Goal: Task Accomplishment & Management: Manage account settings

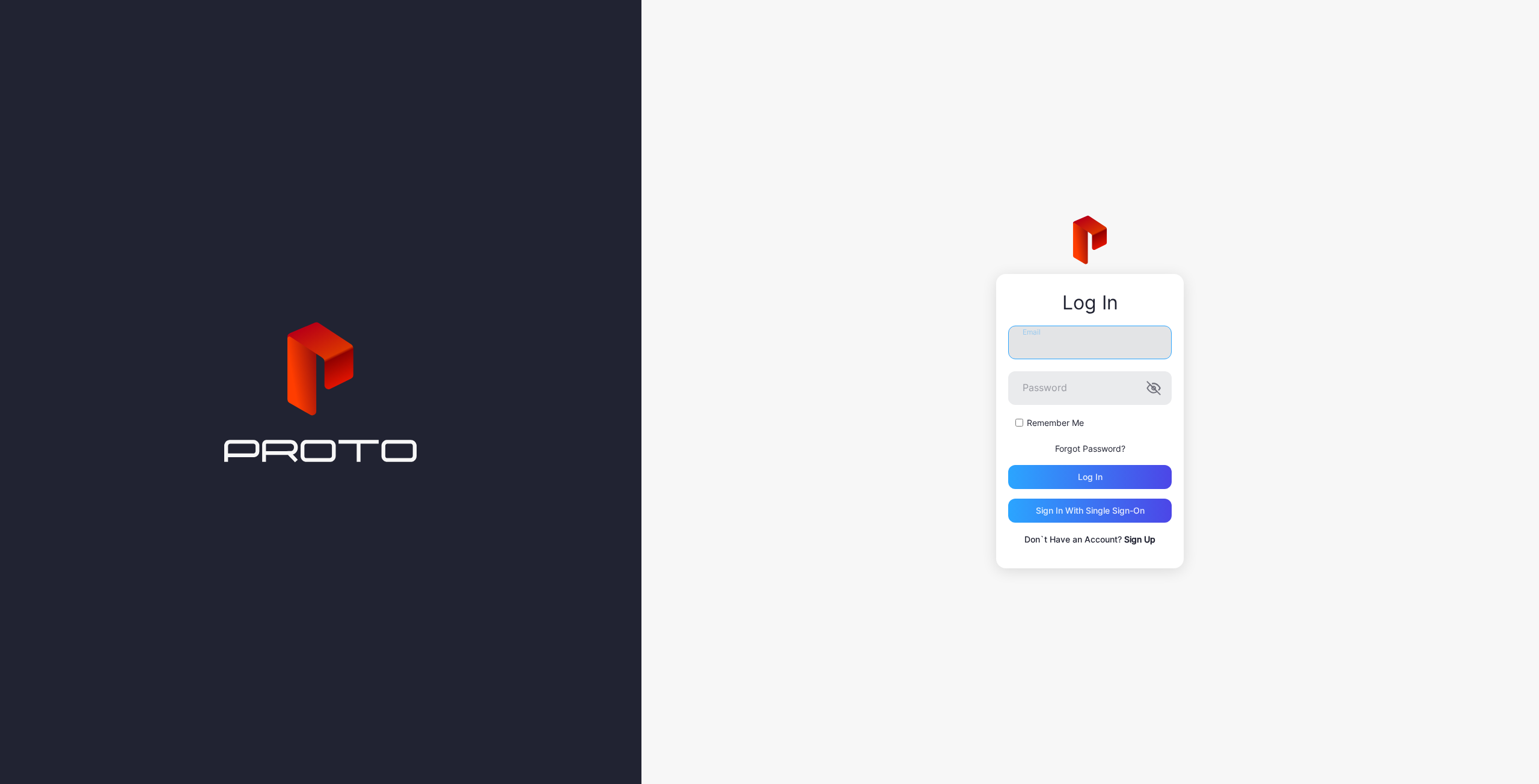
click at [1095, 346] on input "Email" at bounding box center [1090, 343] width 163 height 34
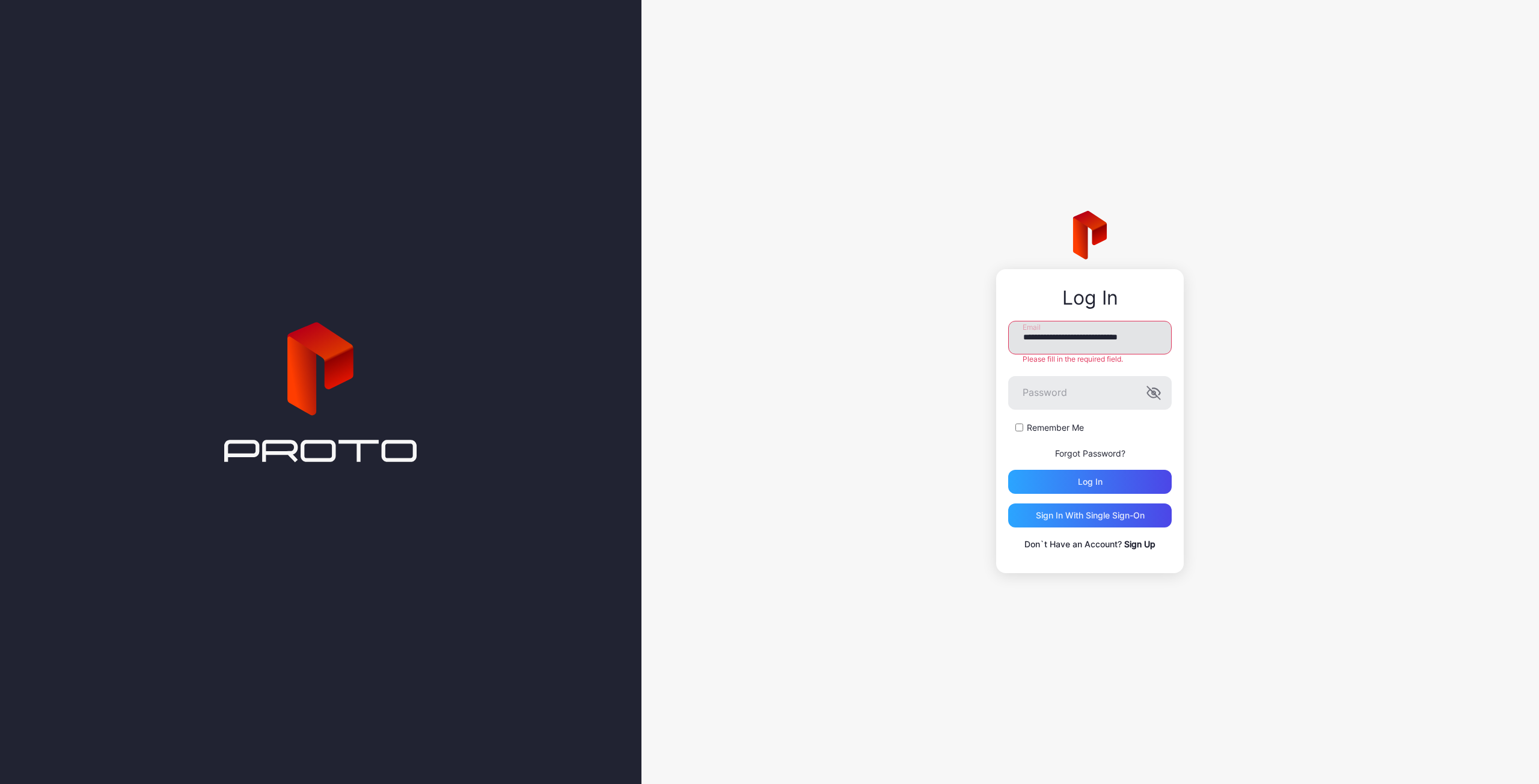
type input "**********"
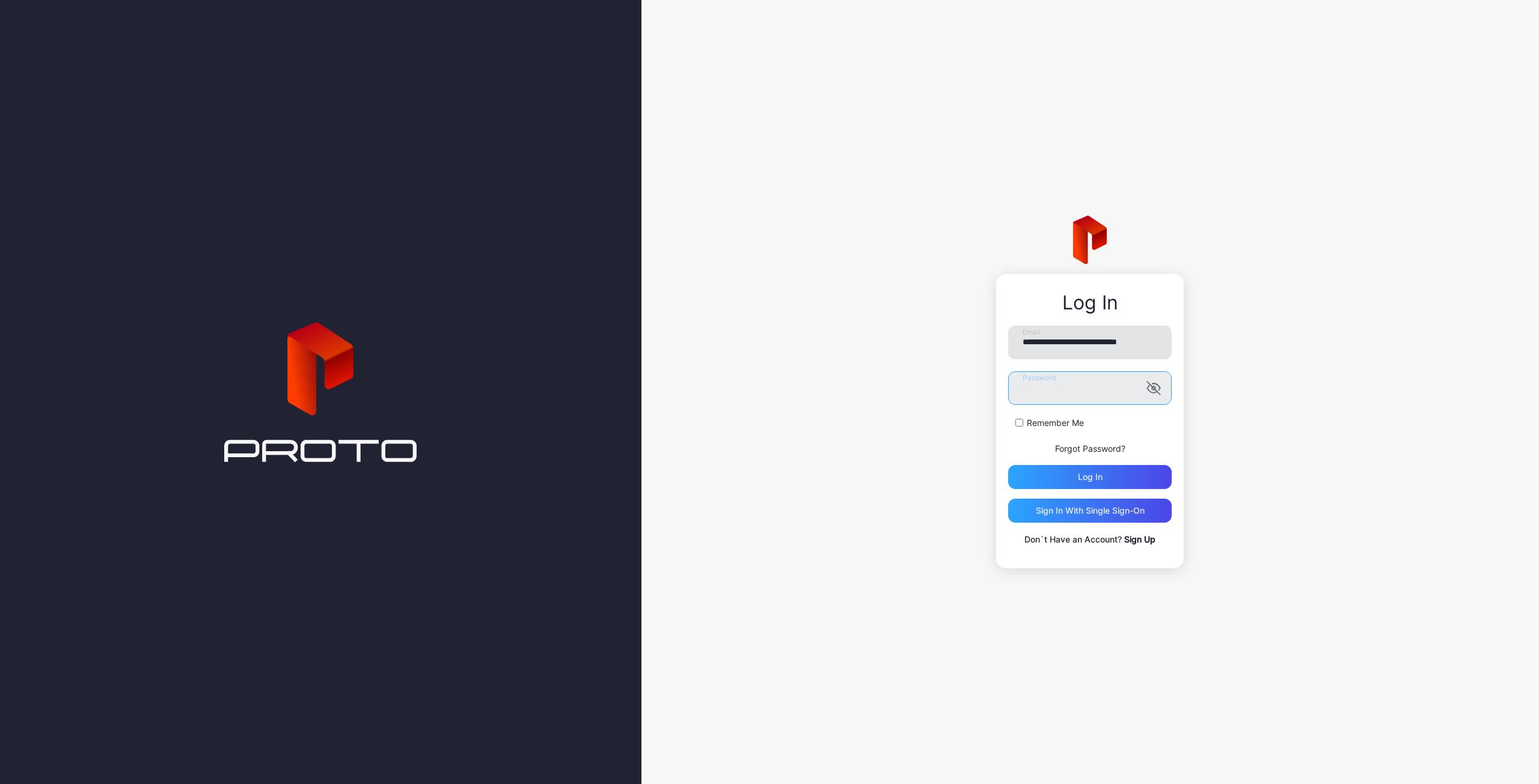
click at [1009, 465] on button "Log in" at bounding box center [1090, 477] width 163 height 24
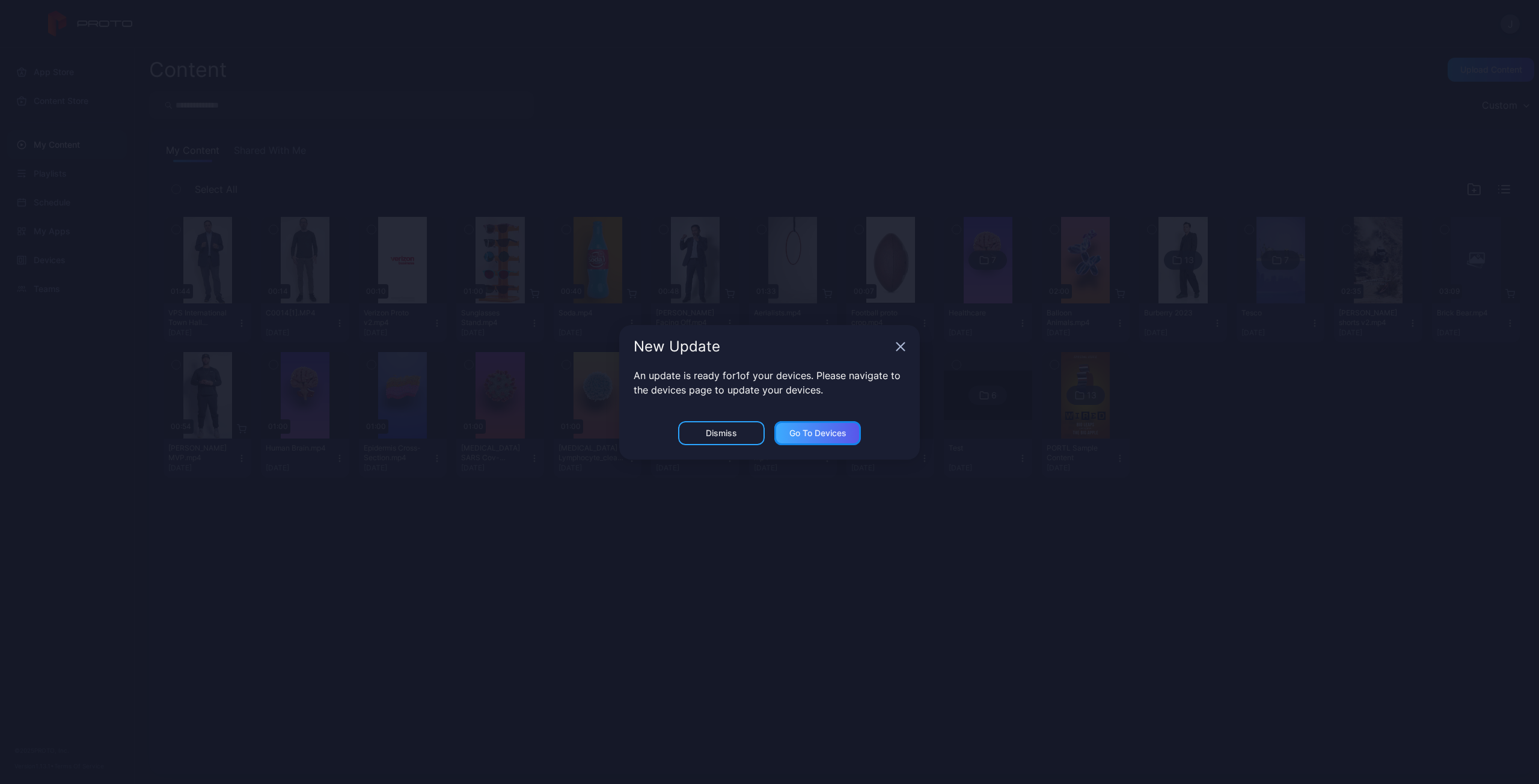
click at [809, 433] on div "Go to devices" at bounding box center [817, 433] width 57 height 9
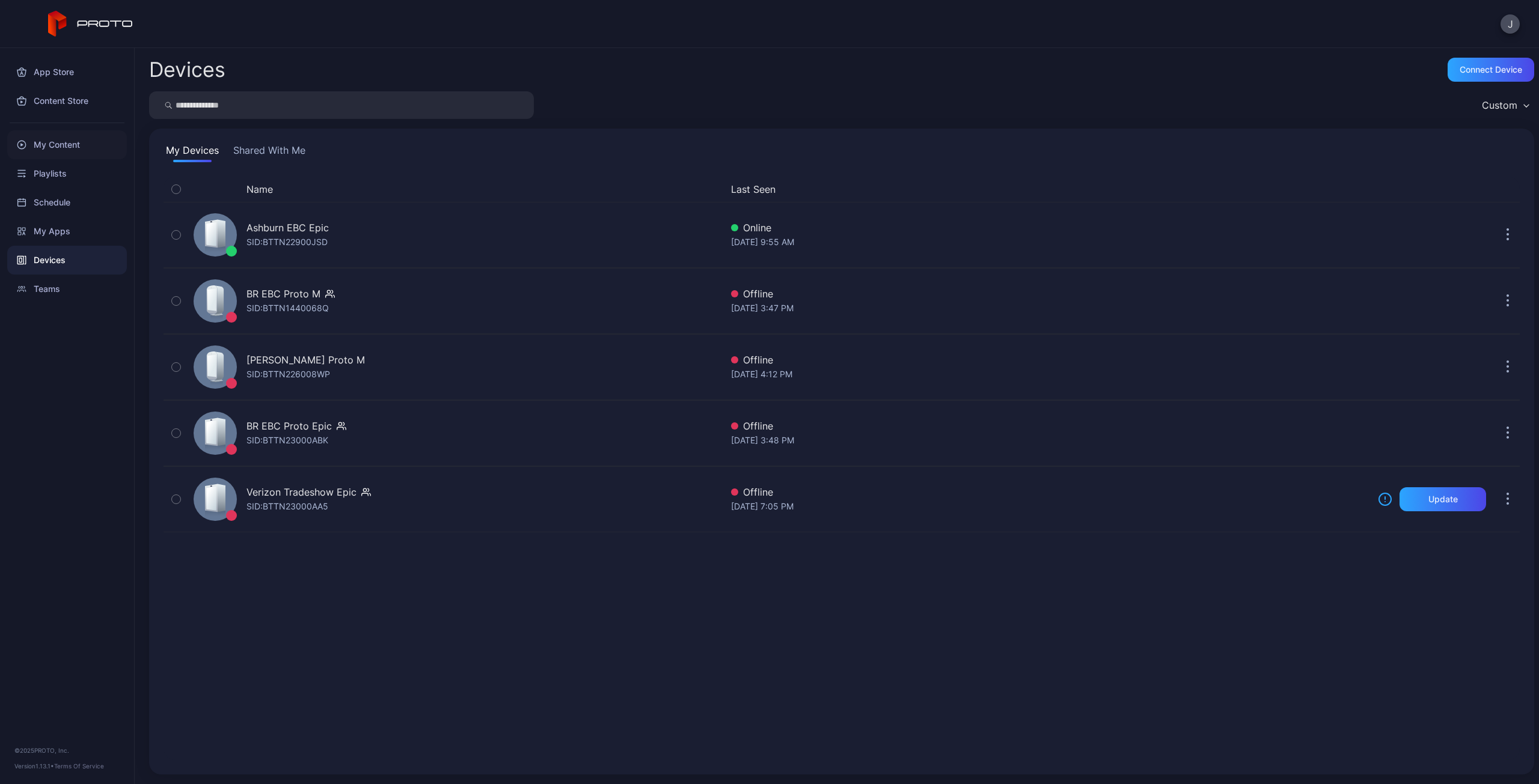
click at [71, 147] on div "My Content" at bounding box center [67, 145] width 119 height 29
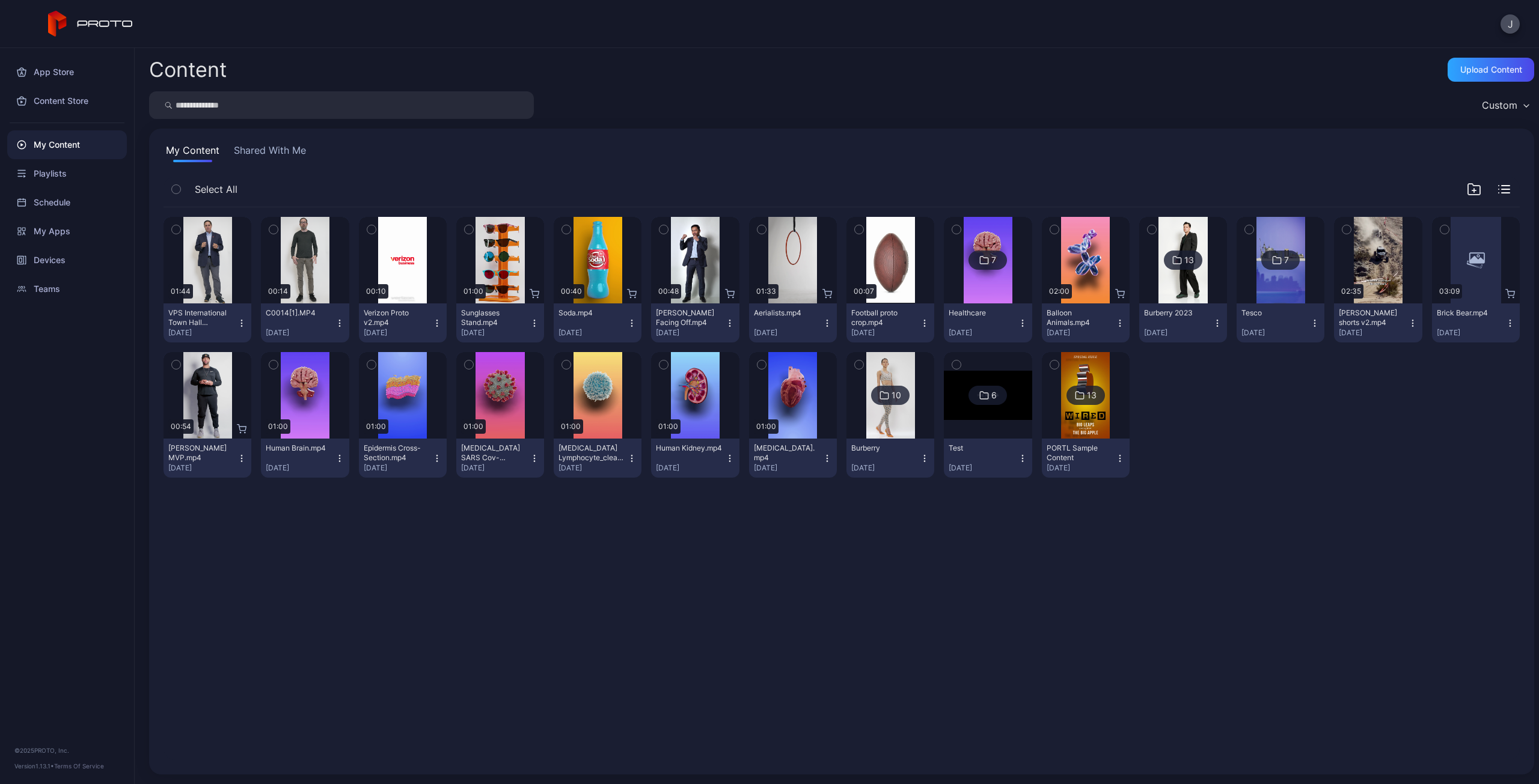
click at [243, 326] on icon "button" at bounding box center [241, 323] width 9 height 9
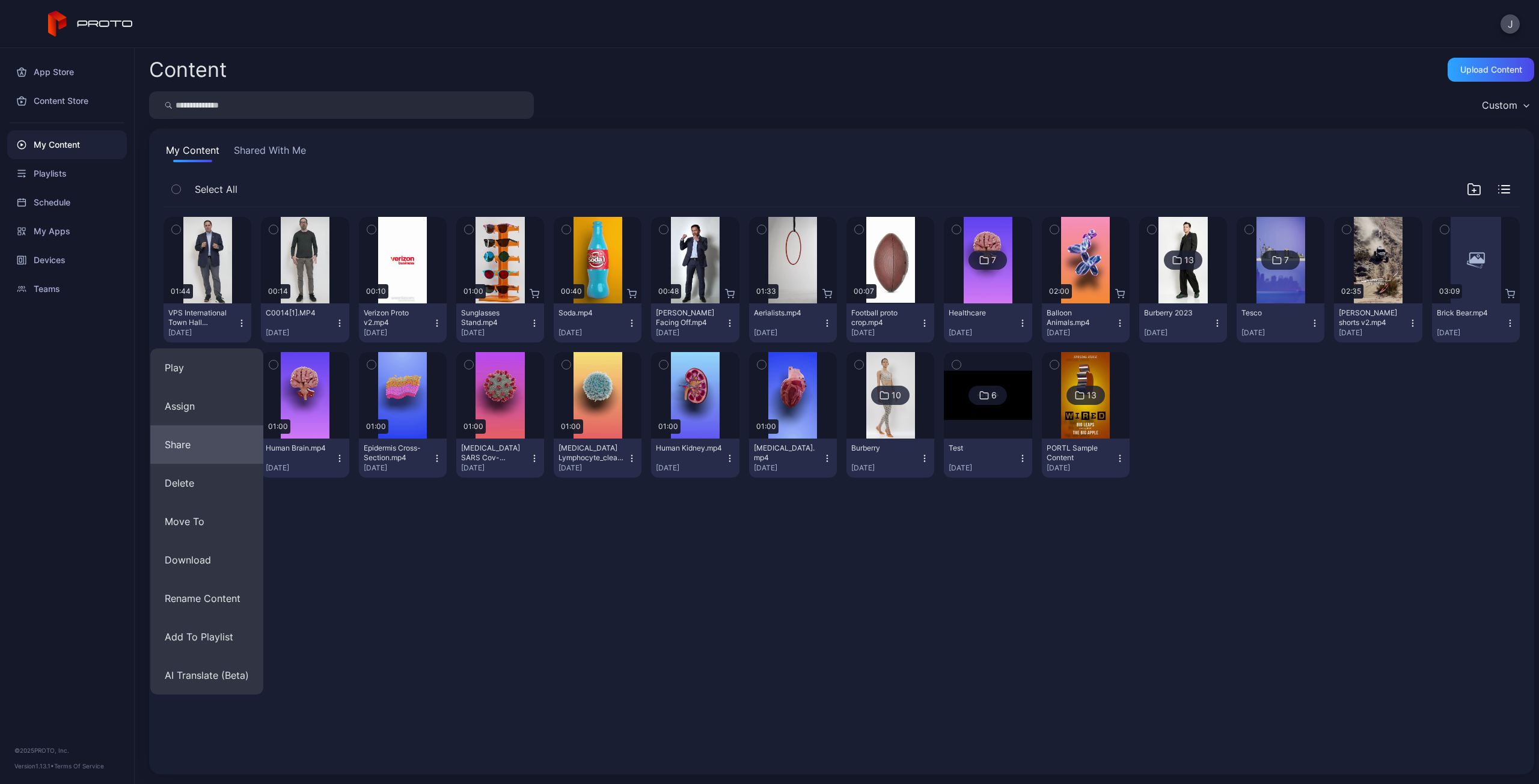
click at [238, 448] on button "Share" at bounding box center [207, 444] width 113 height 38
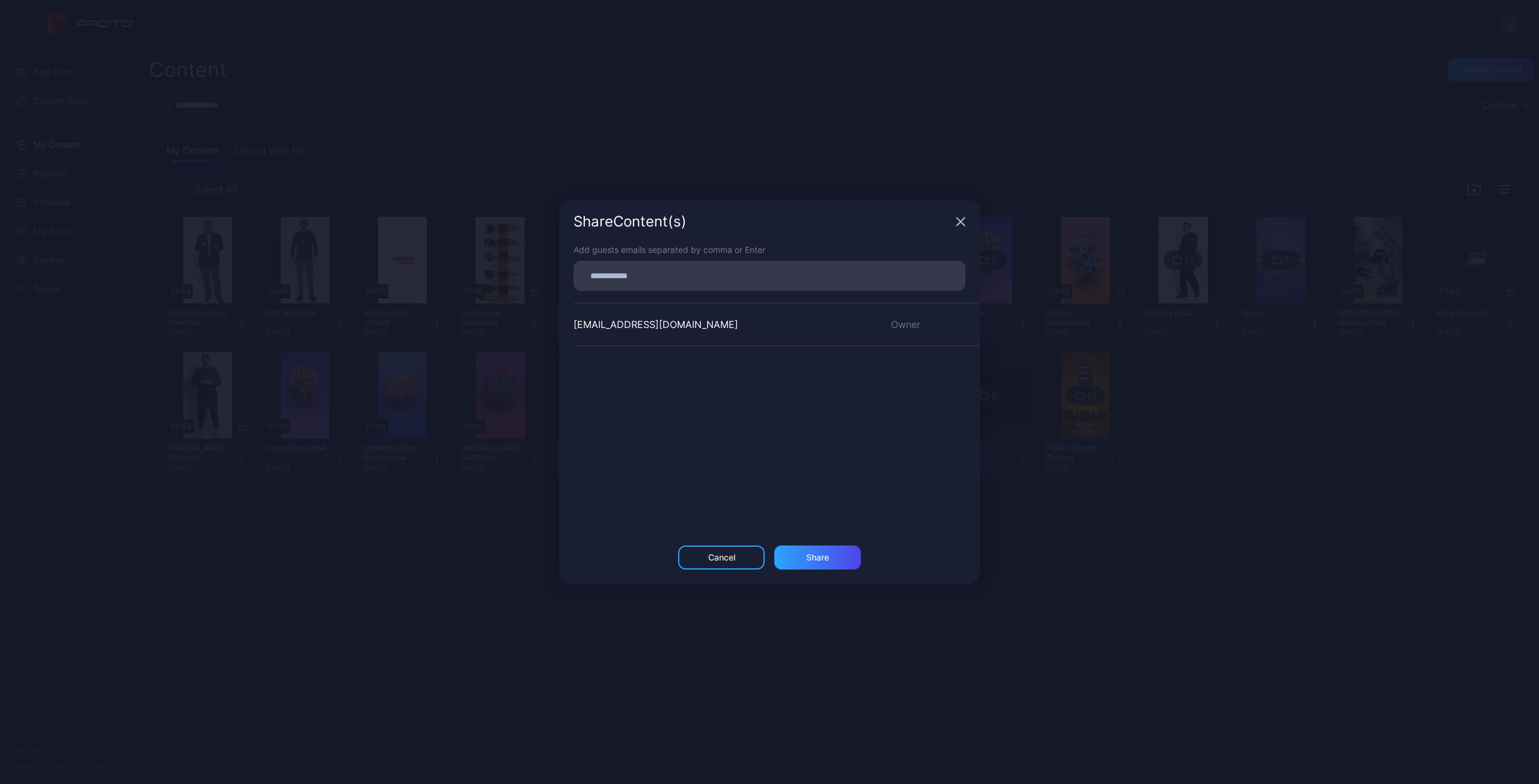
click at [684, 273] on input at bounding box center [769, 276] width 377 height 15
click at [695, 555] on div "Cancel" at bounding box center [721, 562] width 86 height 24
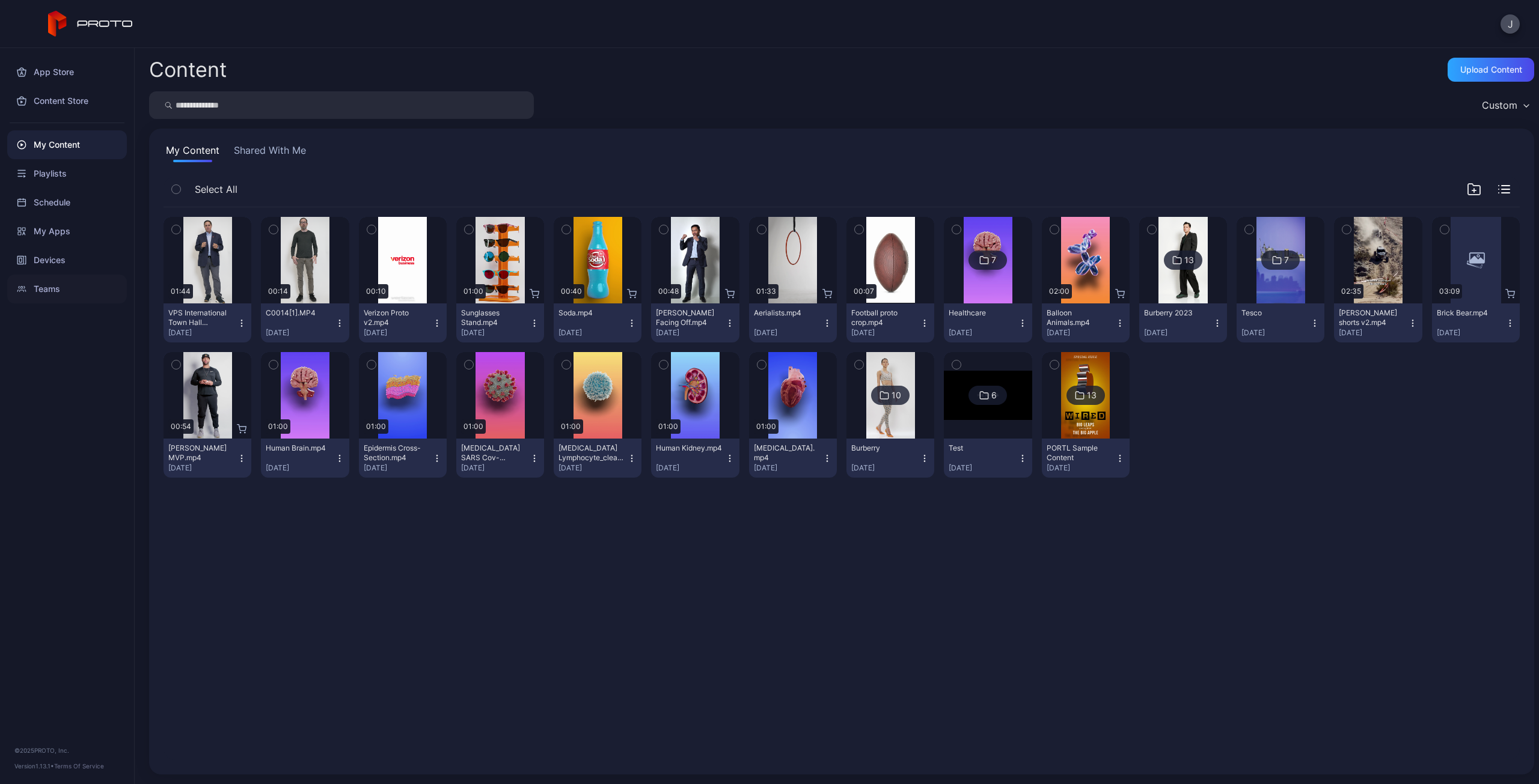
click at [59, 284] on div "Teams" at bounding box center [67, 289] width 119 height 29
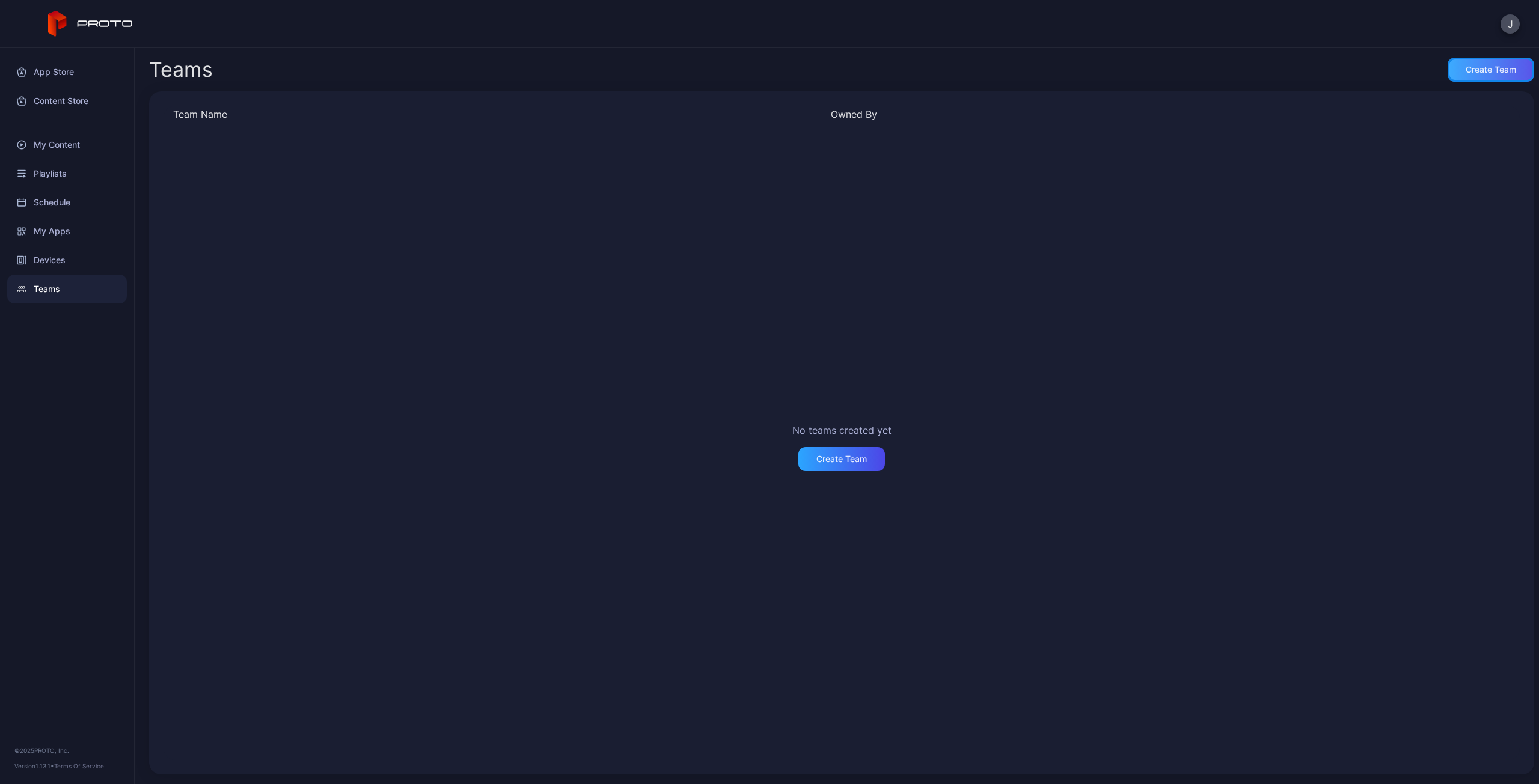
click at [1480, 68] on div "Create Team" at bounding box center [1491, 69] width 51 height 9
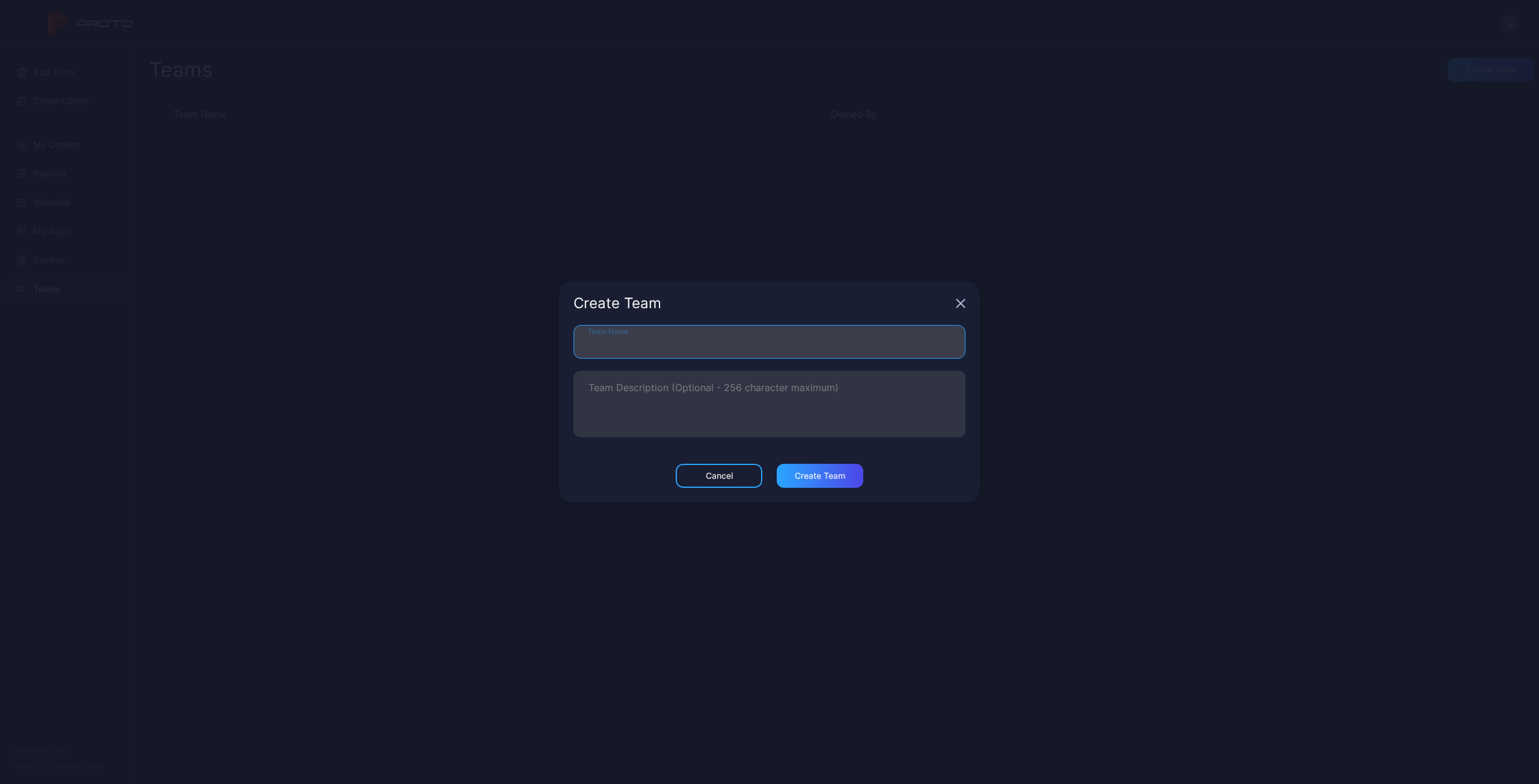
click at [723, 346] on input "Team Name" at bounding box center [769, 342] width 392 height 34
type input "*******"
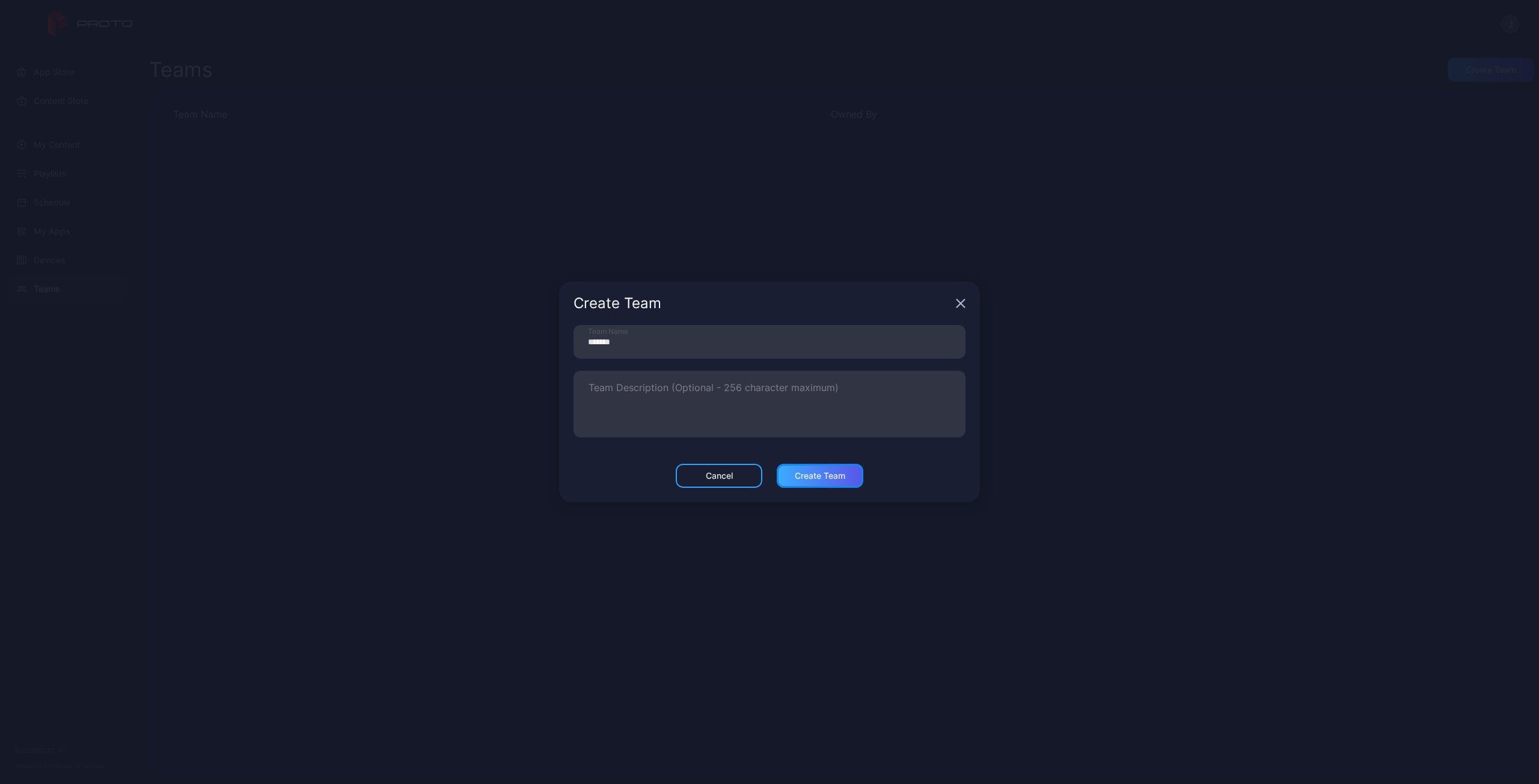
click at [812, 473] on div "Create Team" at bounding box center [820, 475] width 51 height 9
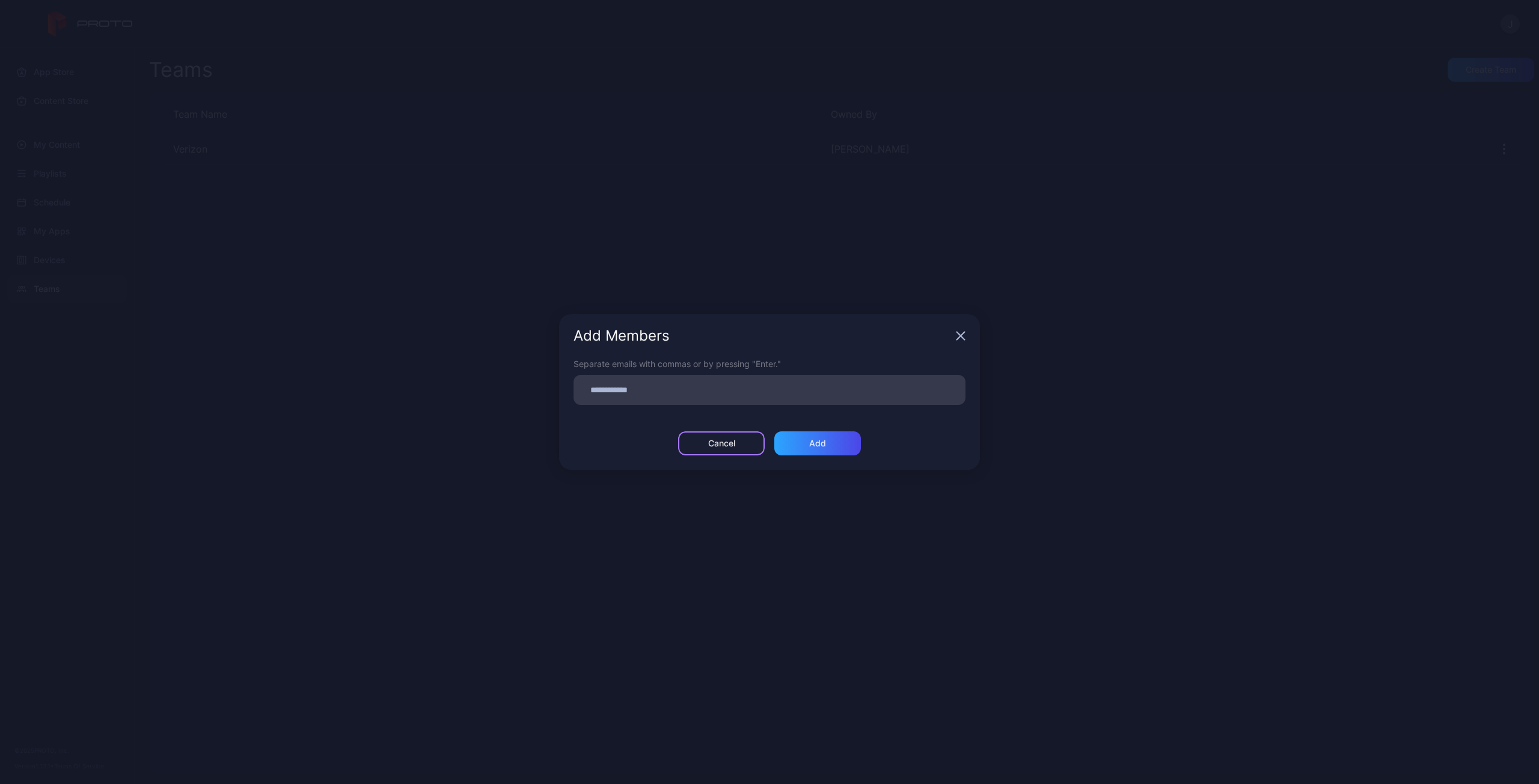
click at [730, 447] on div "Cancel" at bounding box center [722, 443] width 27 height 9
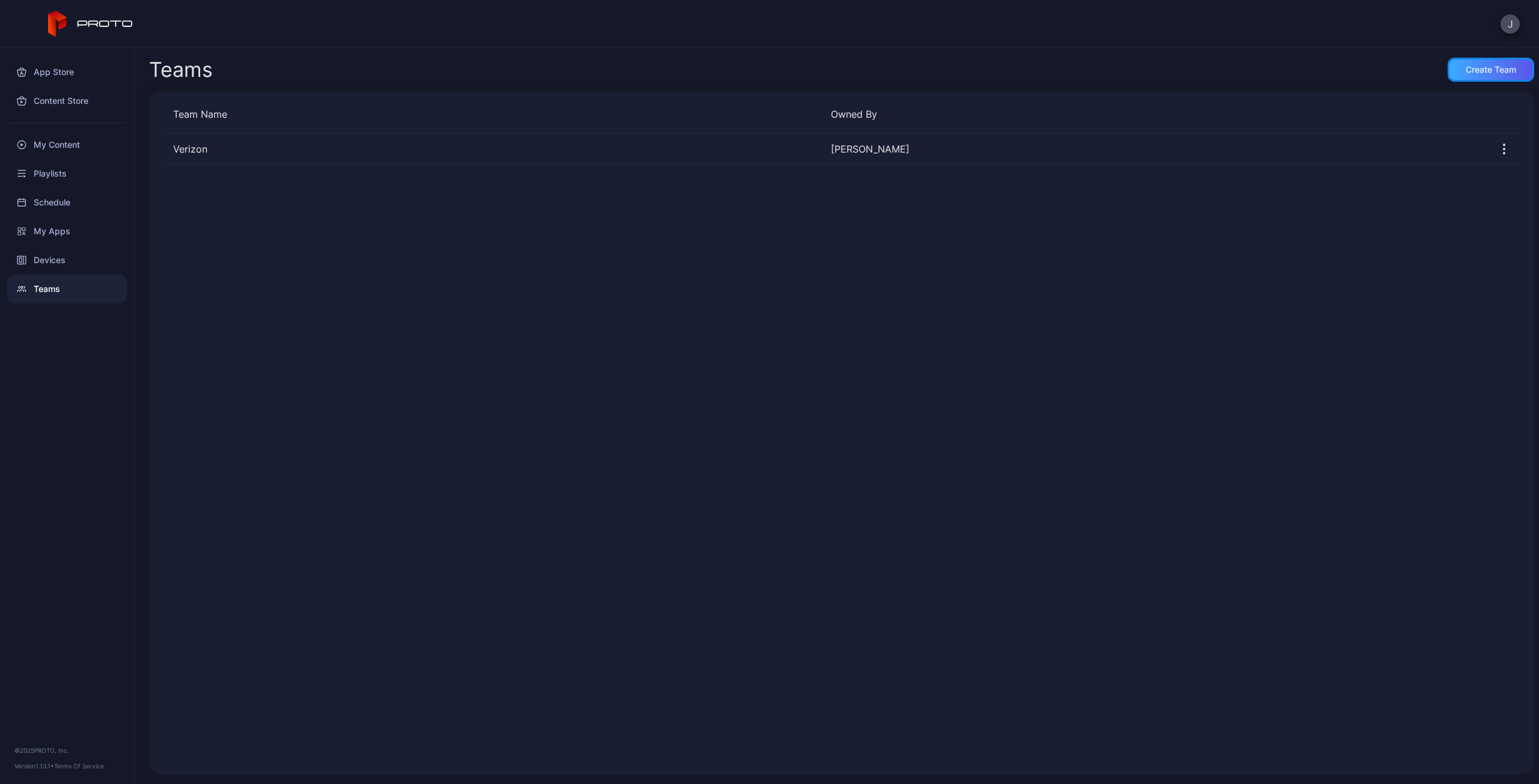
click at [1480, 70] on div "Create Team" at bounding box center [1491, 69] width 51 height 9
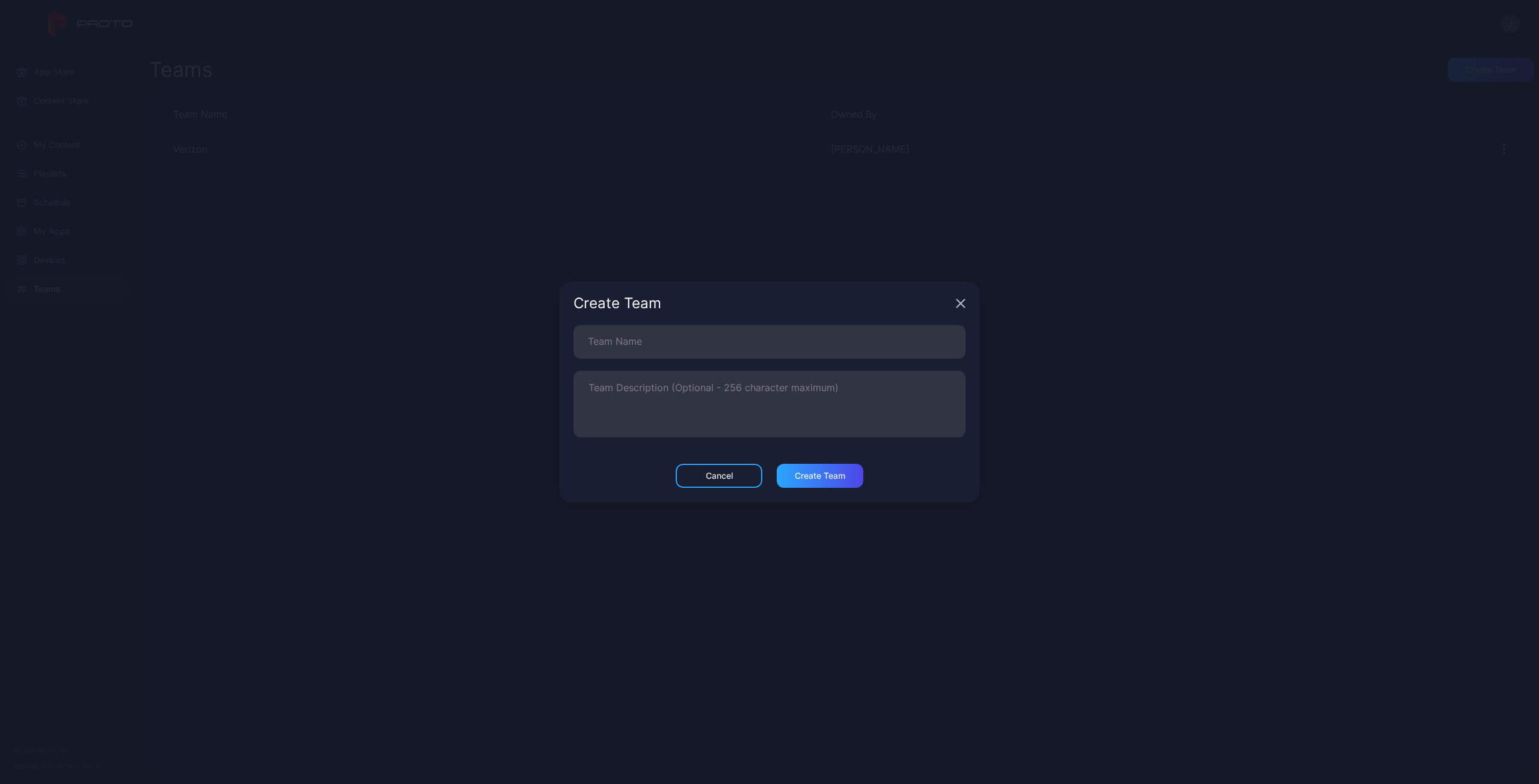
click at [959, 304] on icon "button" at bounding box center [960, 303] width 9 height 9
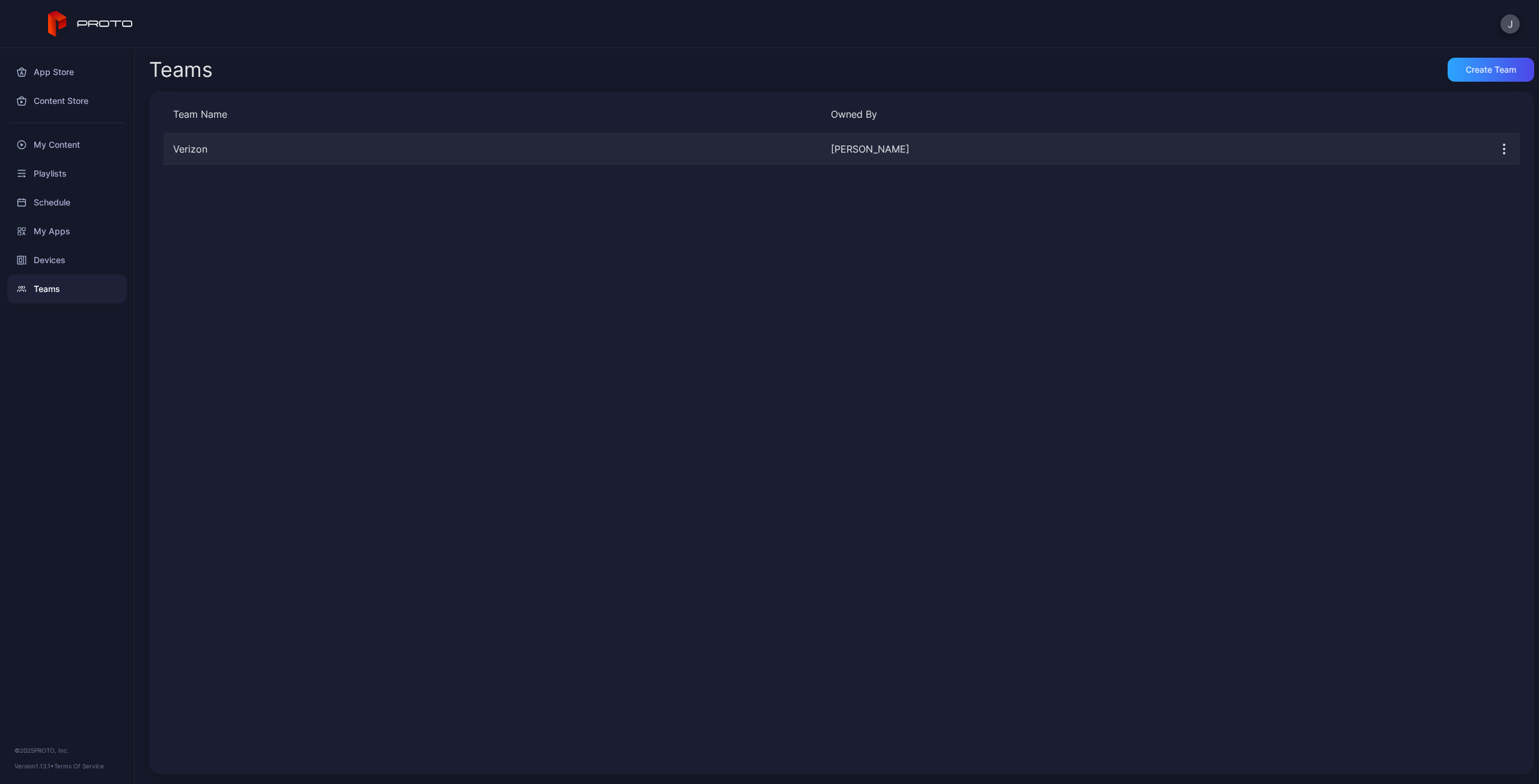
click at [267, 142] on div "Verizon" at bounding box center [492, 149] width 657 height 14
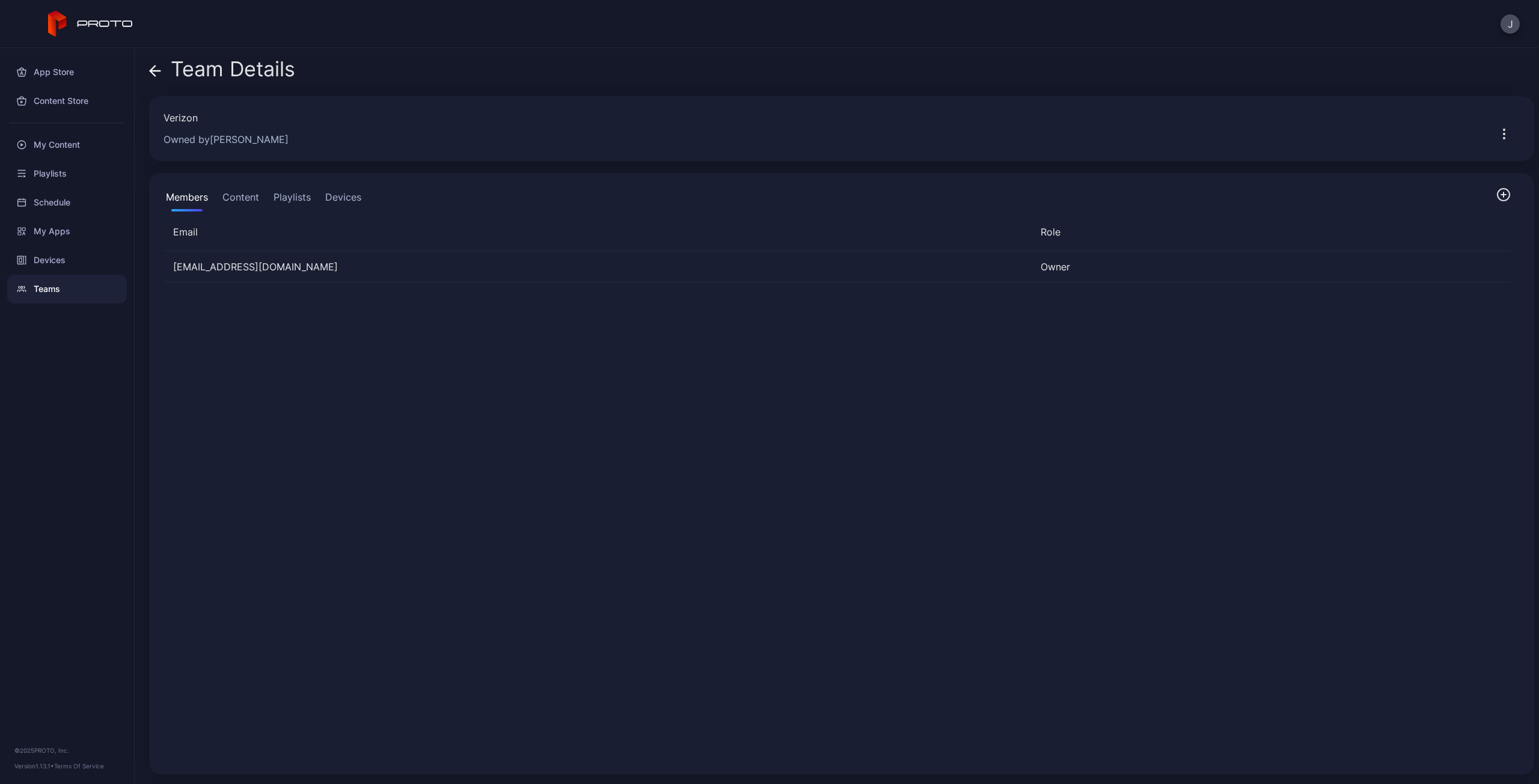
click at [1496, 189] on icon "button" at bounding box center [1503, 195] width 14 height 14
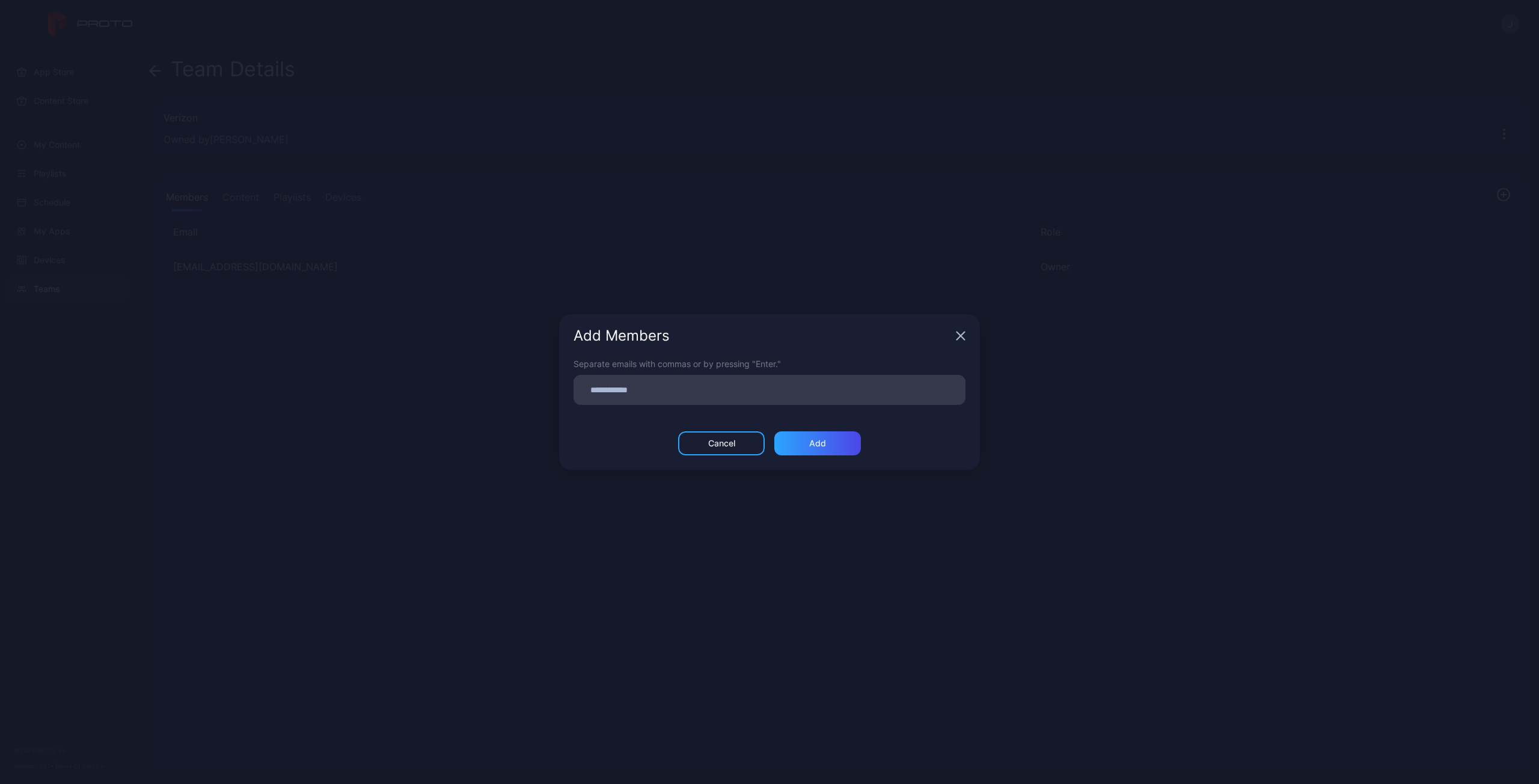
click at [899, 392] on input at bounding box center [769, 390] width 377 height 15
type input "**********"
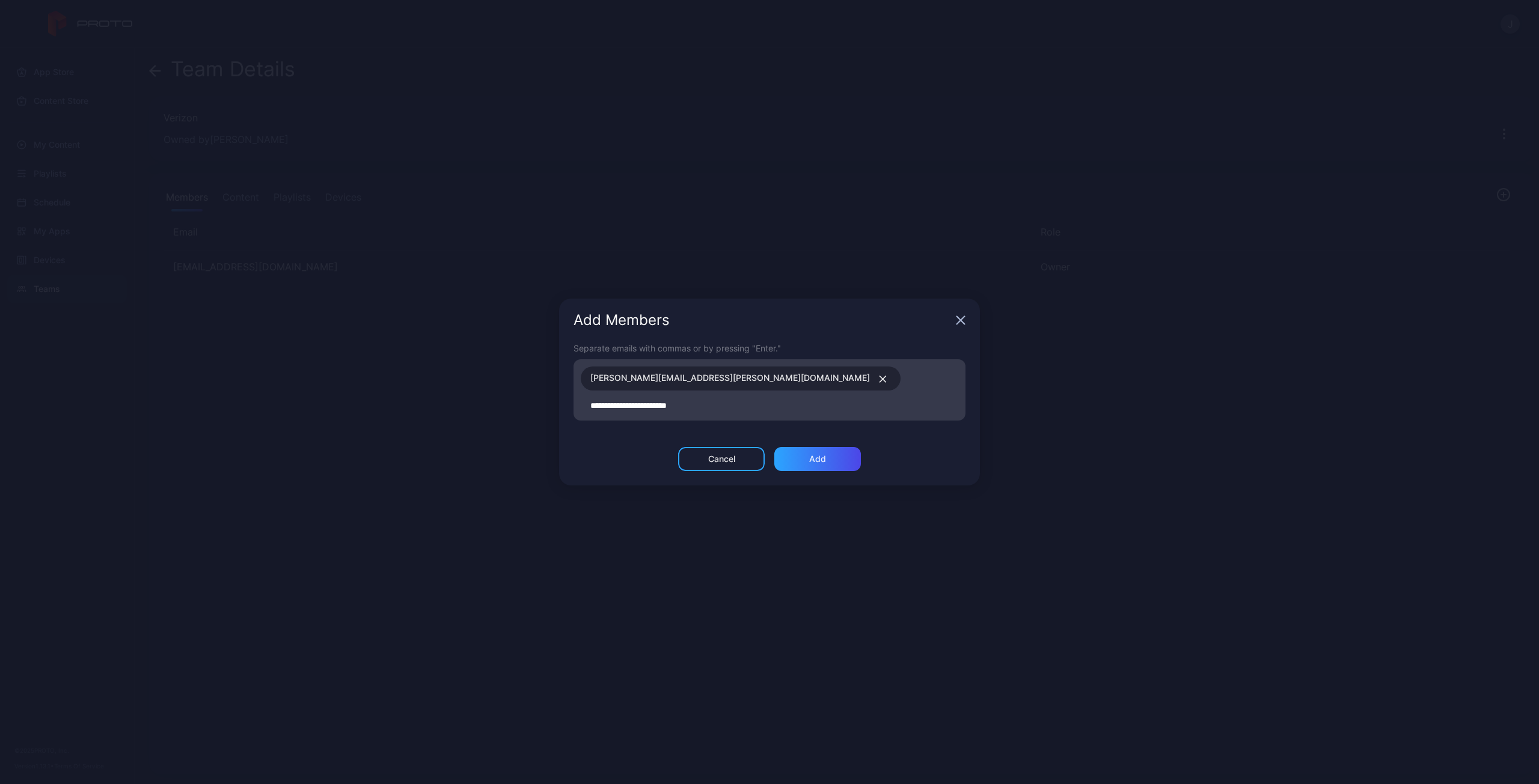
type input "**********"
click at [840, 463] on div "Add" at bounding box center [817, 463] width 86 height 24
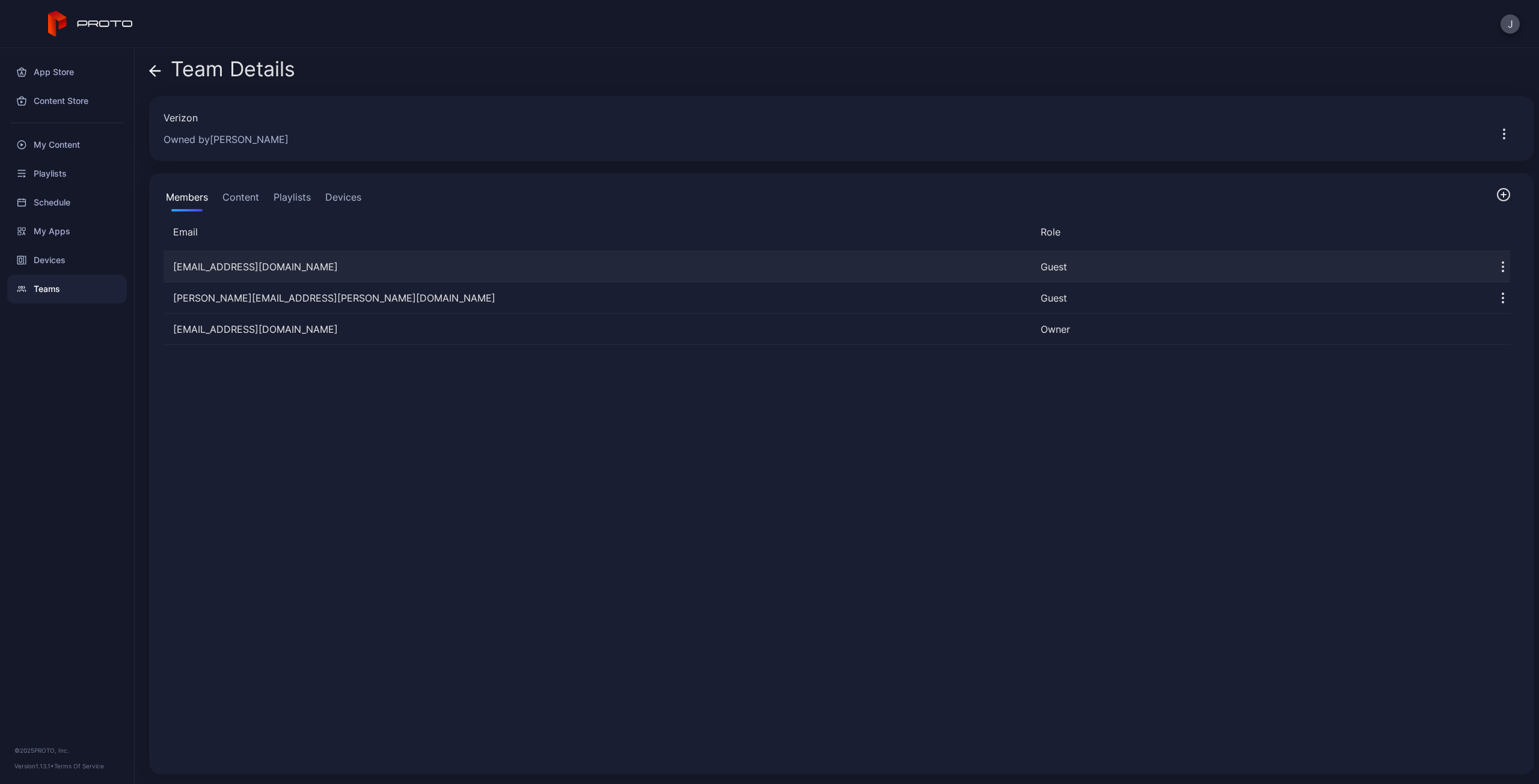
click at [1496, 266] on icon "button" at bounding box center [1503, 266] width 14 height 14
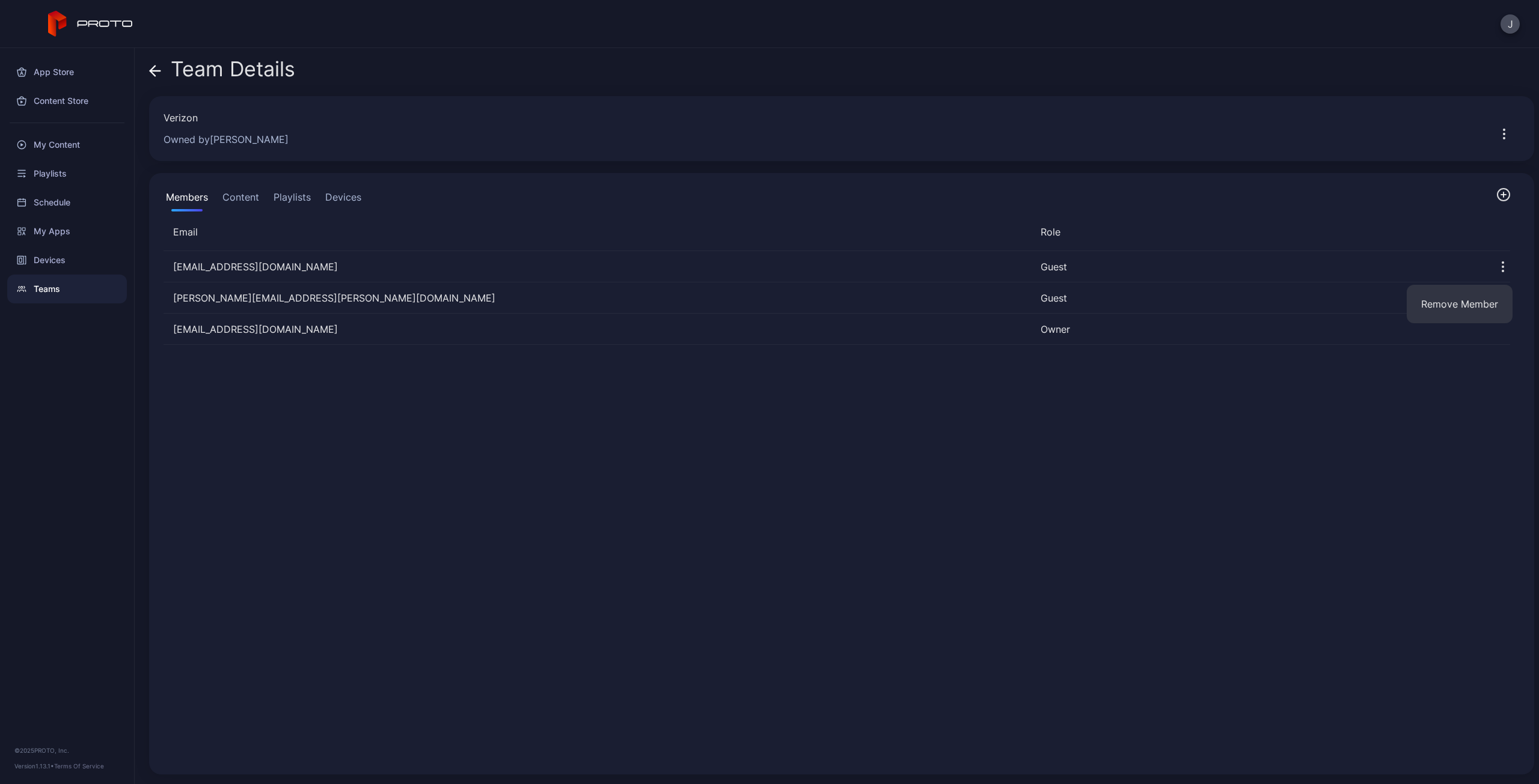
click at [1477, 407] on div "[EMAIL_ADDRESS][DOMAIN_NAME] Guest [PERSON_NAME][DOMAIN_NAME][EMAIL_ADDRESS][PE…" at bounding box center [837, 506] width 1366 height 529
click at [1496, 296] on icon "button" at bounding box center [1503, 298] width 14 height 14
click at [1379, 502] on div "[EMAIL_ADDRESS][DOMAIN_NAME] Guest [PERSON_NAME][DOMAIN_NAME][EMAIL_ADDRESS][PE…" at bounding box center [837, 506] width 1366 height 529
click at [1498, 129] on button "button" at bounding box center [1503, 134] width 31 height 24
click at [1481, 173] on button "Edit Team" at bounding box center [1461, 170] width 102 height 38
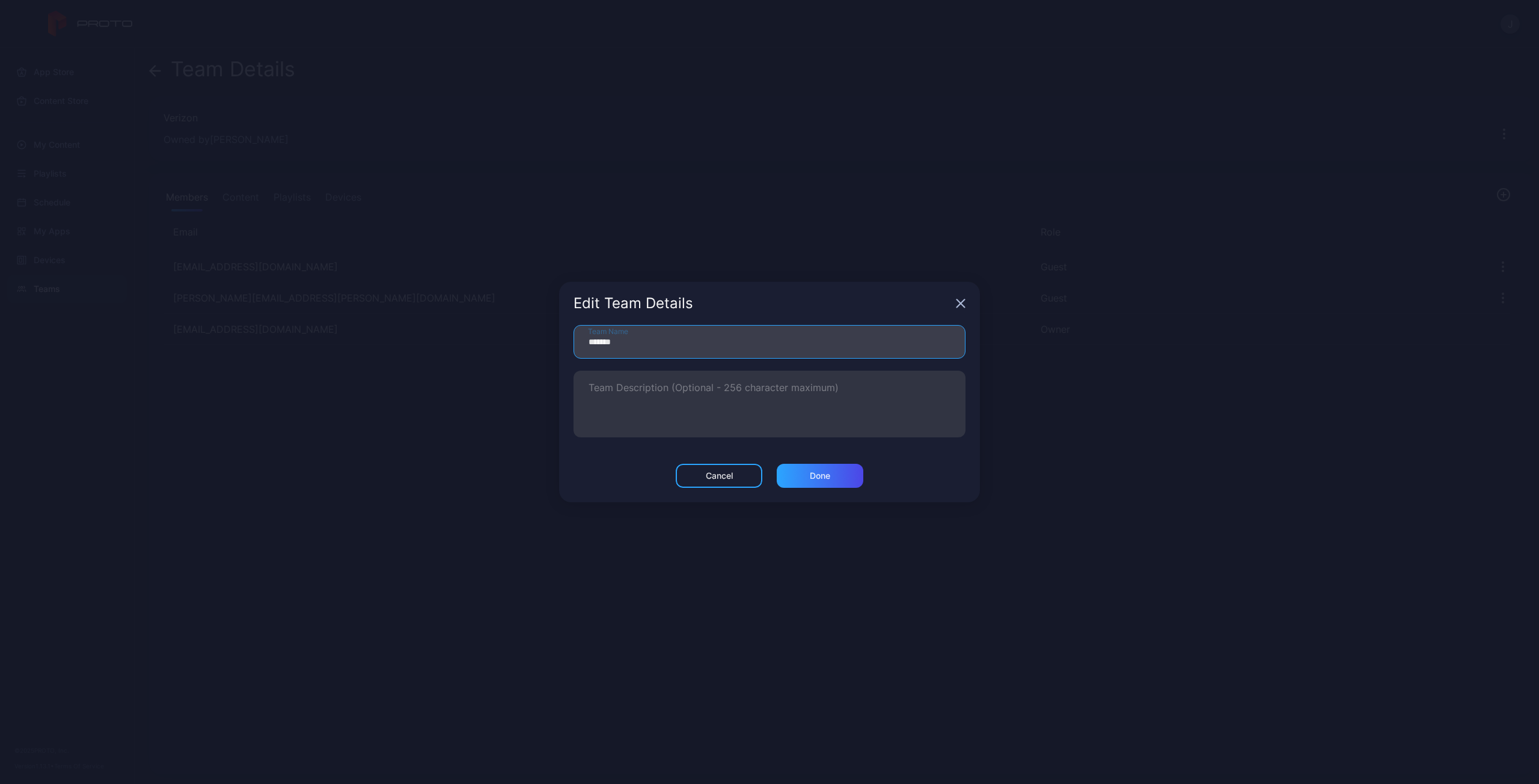
click at [756, 349] on input "*******" at bounding box center [769, 342] width 392 height 34
type input "**********"
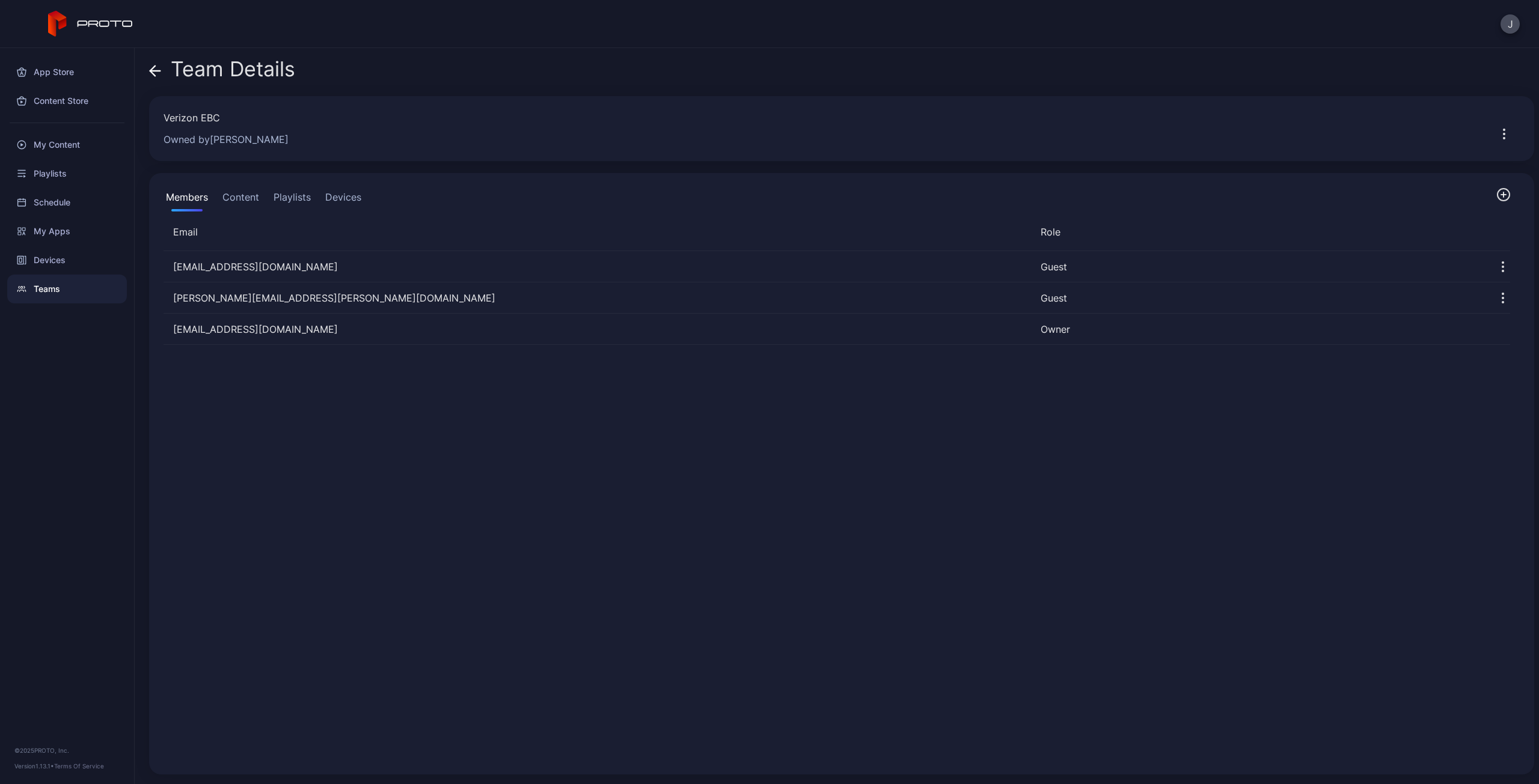
click at [303, 195] on button "Playlists" at bounding box center [292, 200] width 42 height 24
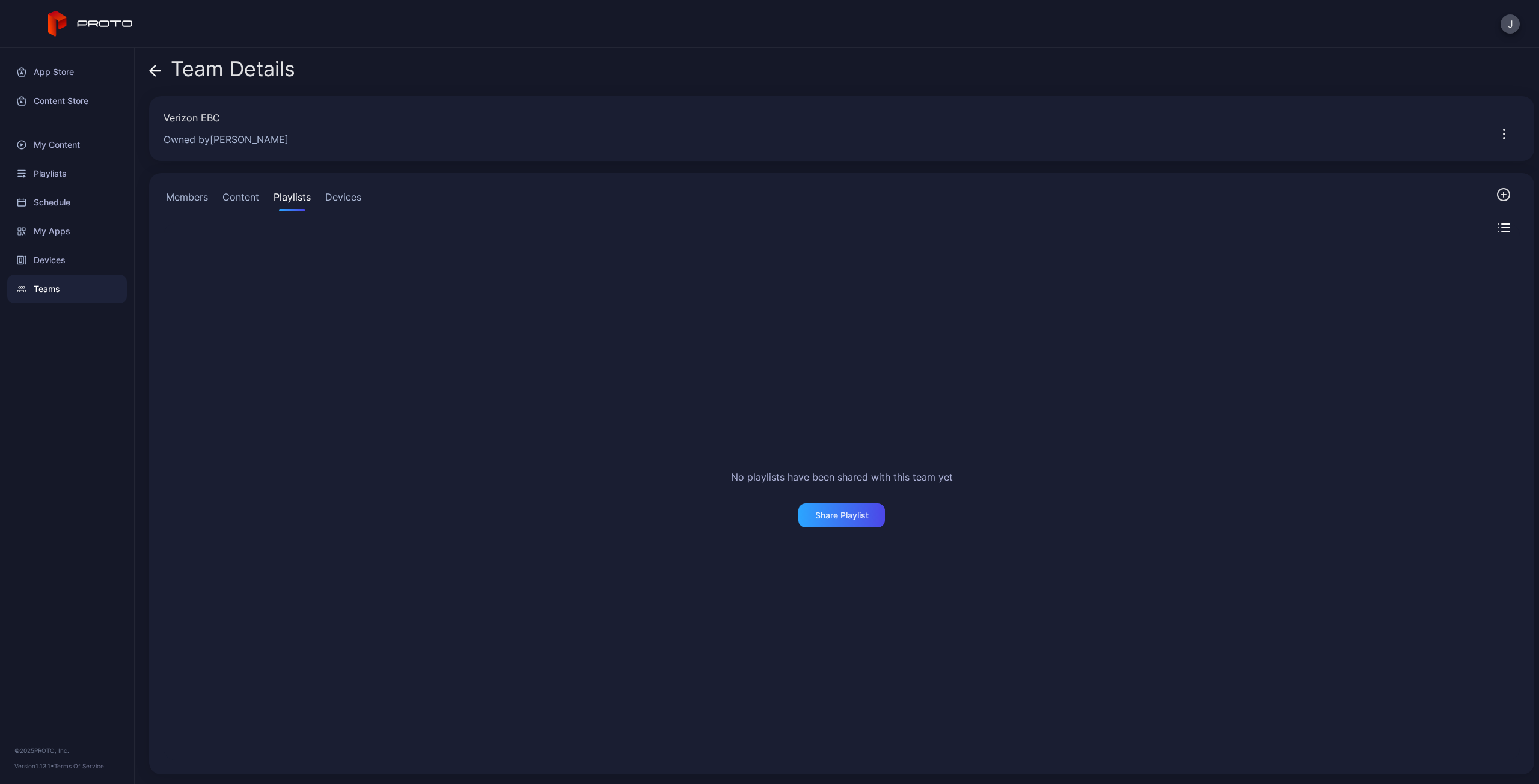
click at [357, 202] on button "Devices" at bounding box center [344, 200] width 41 height 24
click at [182, 194] on button "Members" at bounding box center [186, 200] width 47 height 24
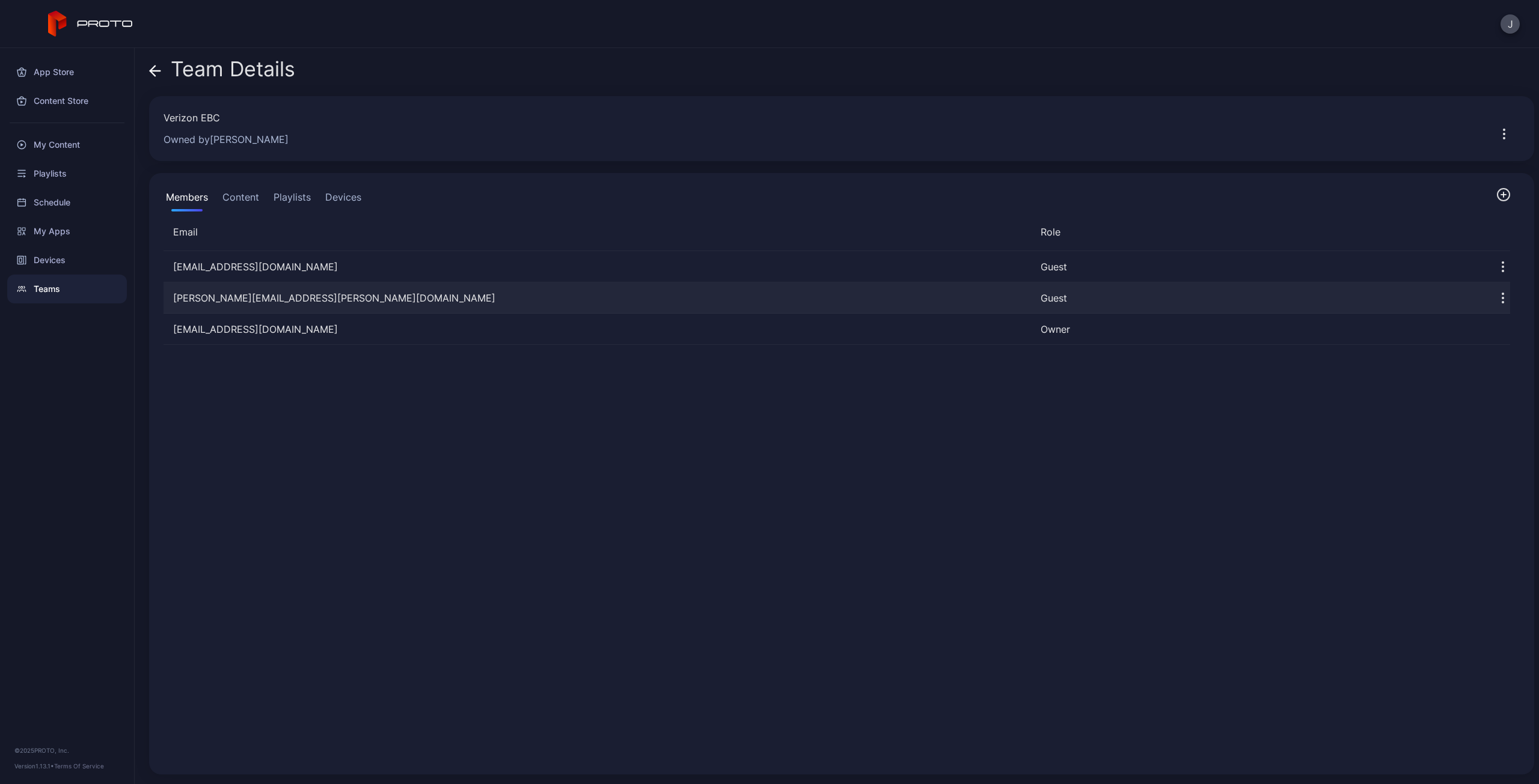
click at [1496, 293] on icon "button" at bounding box center [1503, 298] width 14 height 14
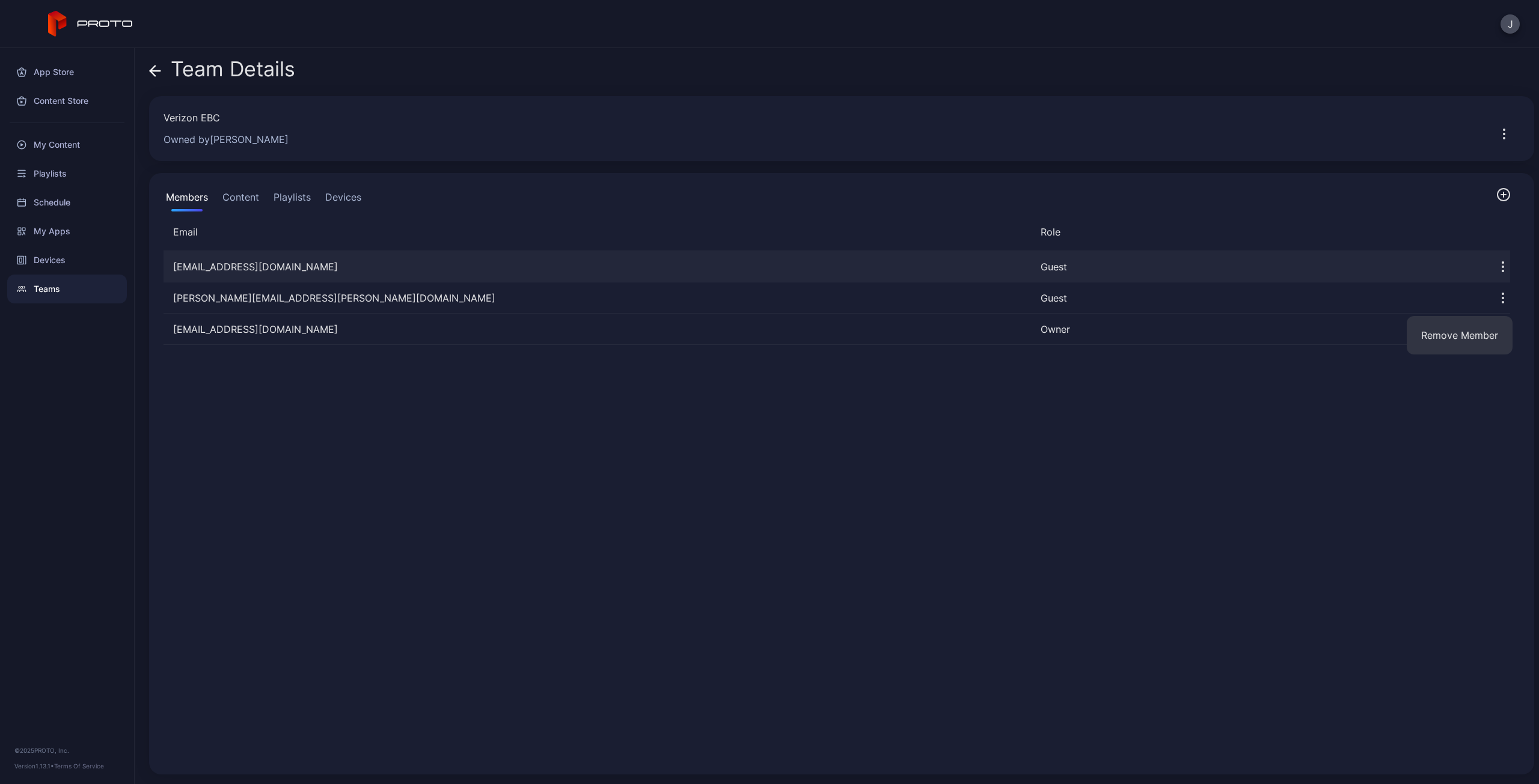
click at [1496, 271] on icon "button" at bounding box center [1503, 266] width 14 height 14
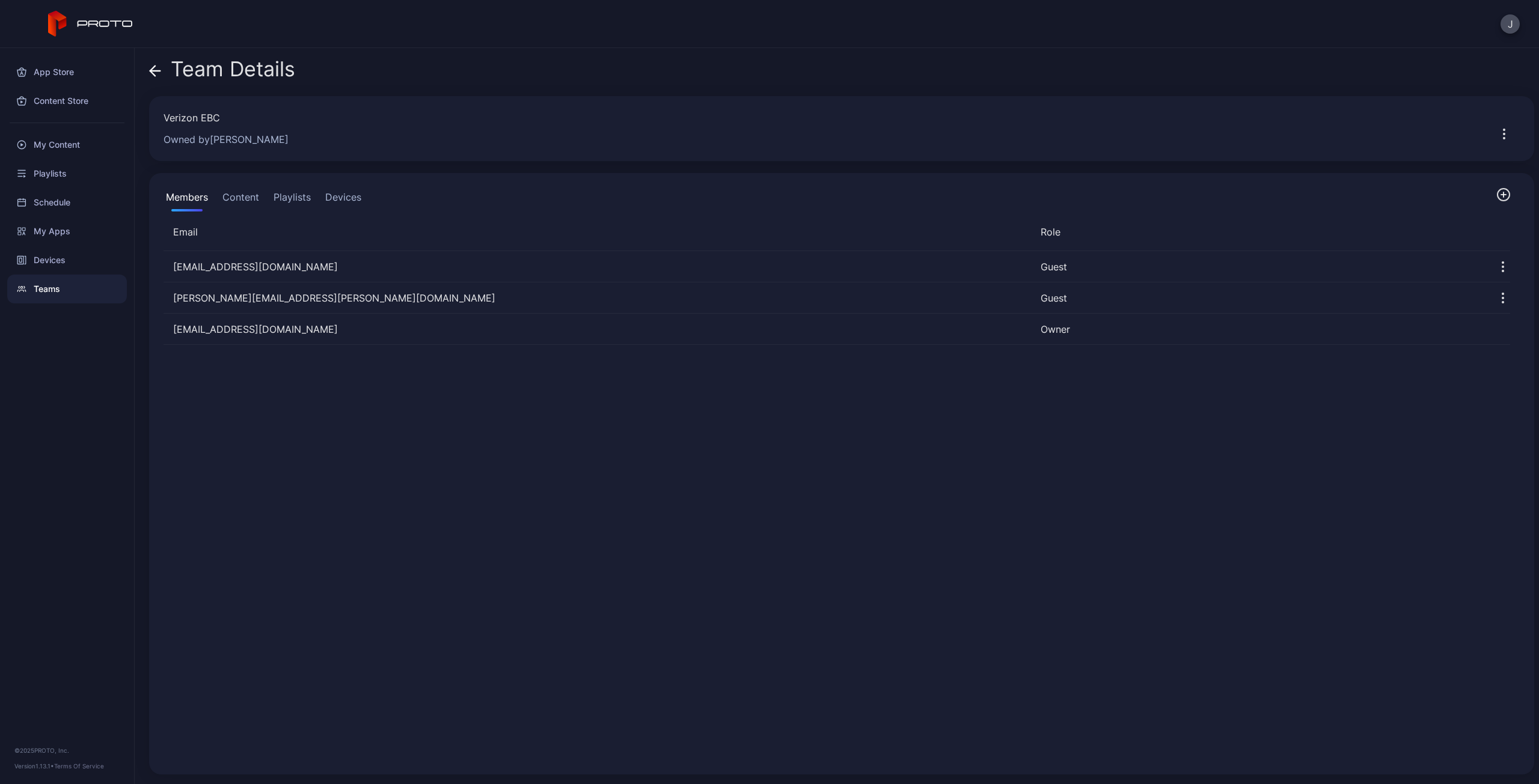
click at [1397, 436] on div "[EMAIL_ADDRESS][DOMAIN_NAME] Guest [PERSON_NAME][DOMAIN_NAME][EMAIL_ADDRESS][PE…" at bounding box center [837, 506] width 1366 height 529
click at [1497, 128] on icon "button" at bounding box center [1503, 134] width 14 height 14
click at [349, 196] on button "Devices" at bounding box center [344, 200] width 41 height 24
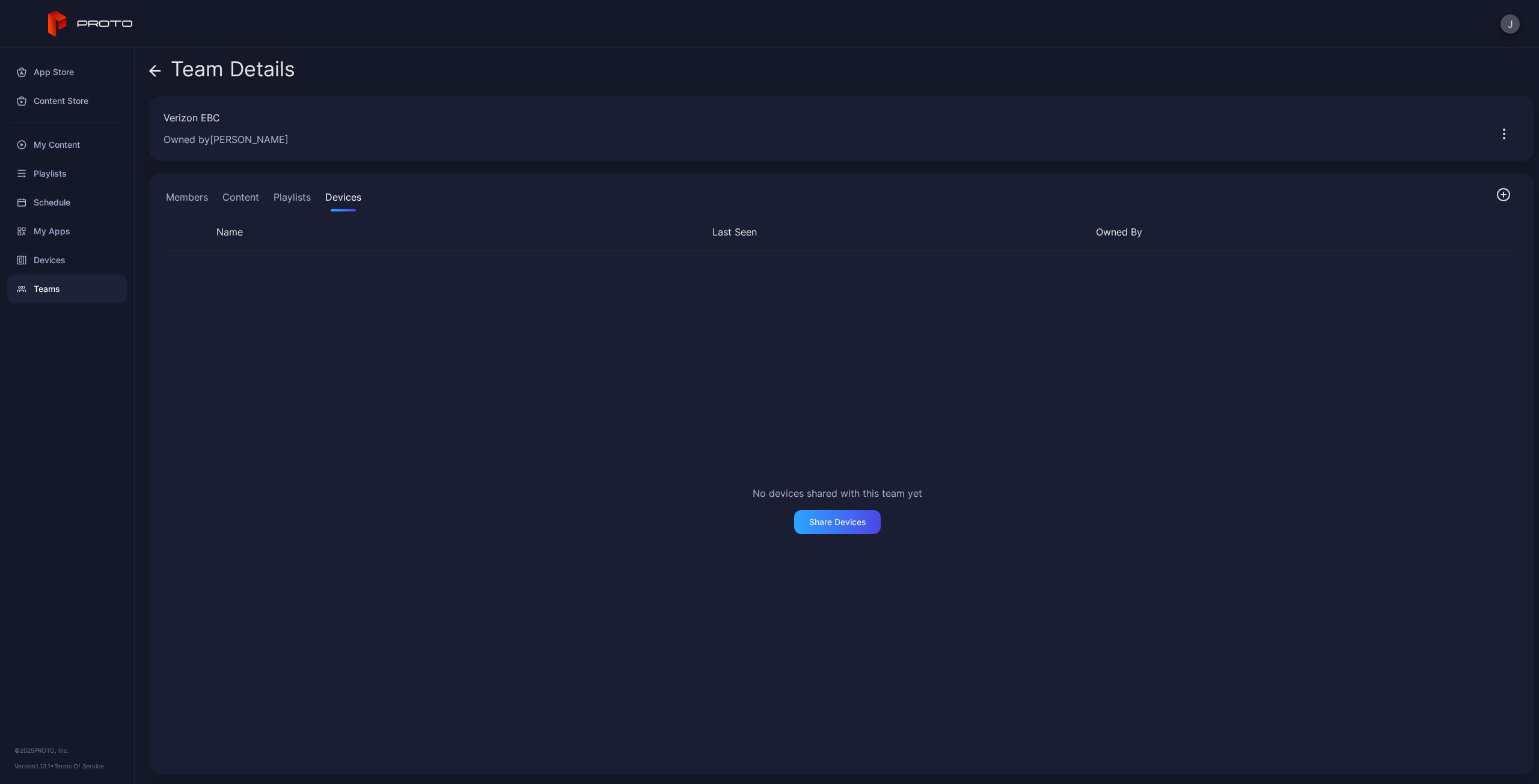
click at [184, 193] on button "Members" at bounding box center [186, 200] width 47 height 24
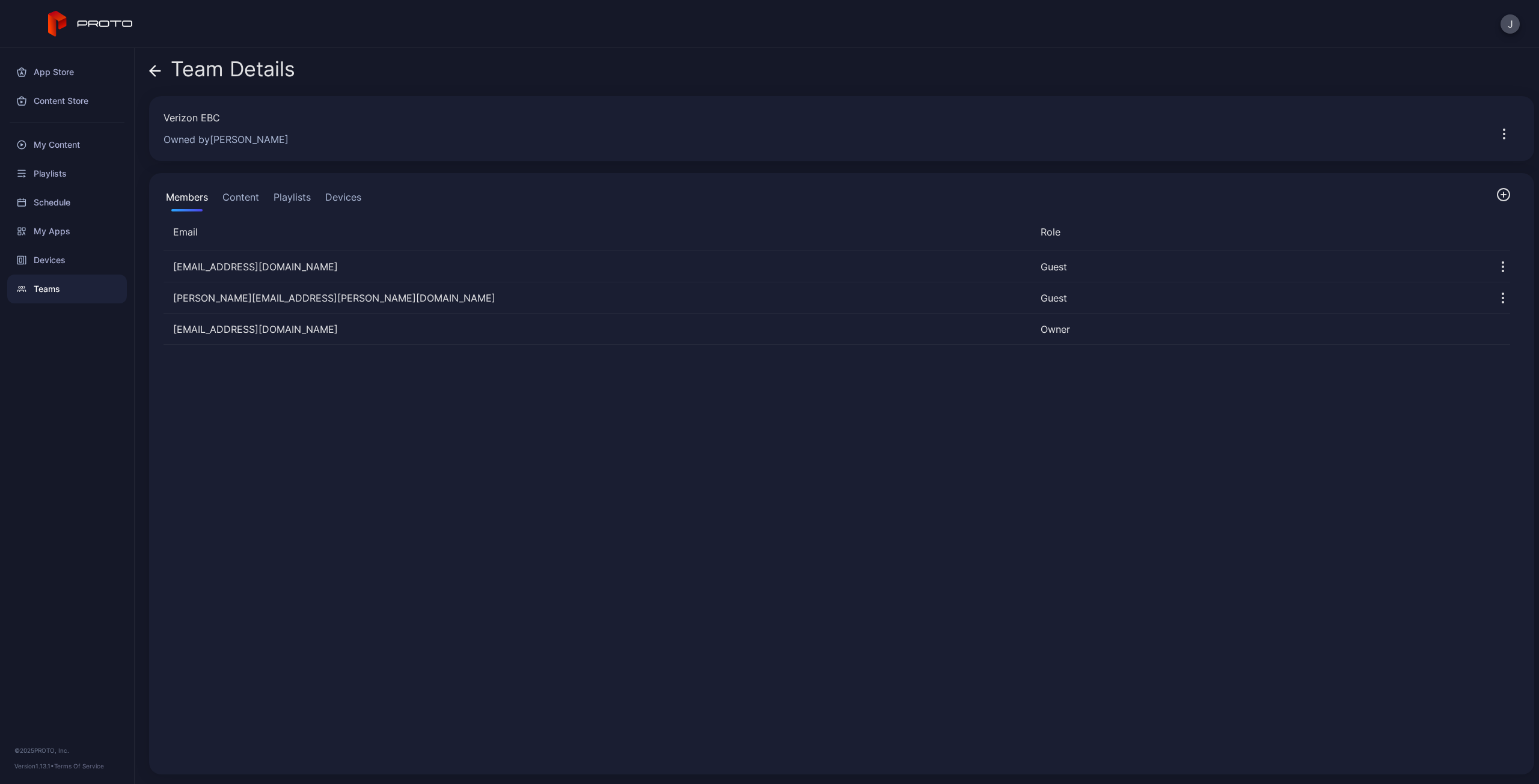
click at [347, 196] on button "Devices" at bounding box center [344, 200] width 41 height 24
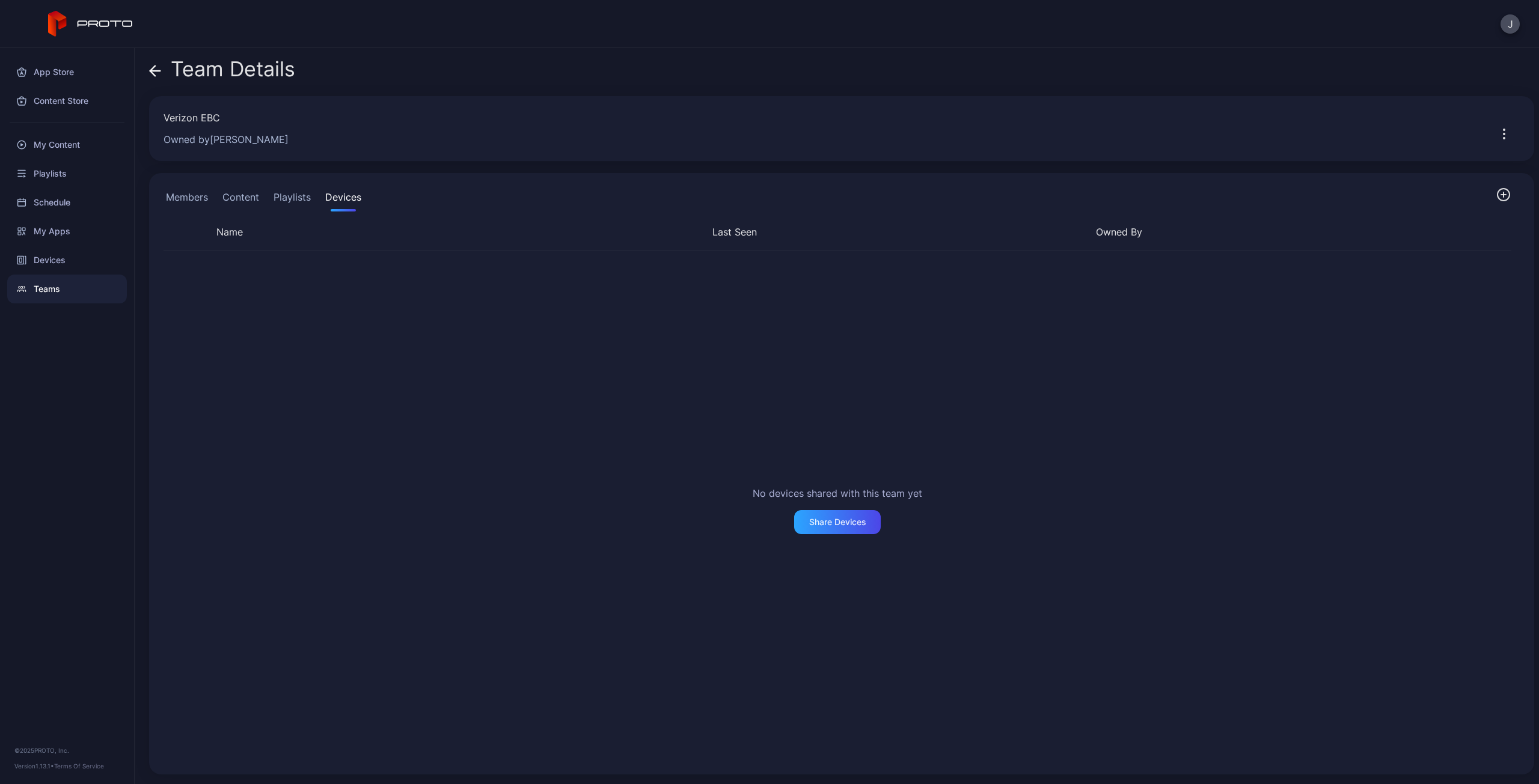
click at [1496, 196] on icon "button" at bounding box center [1503, 195] width 14 height 14
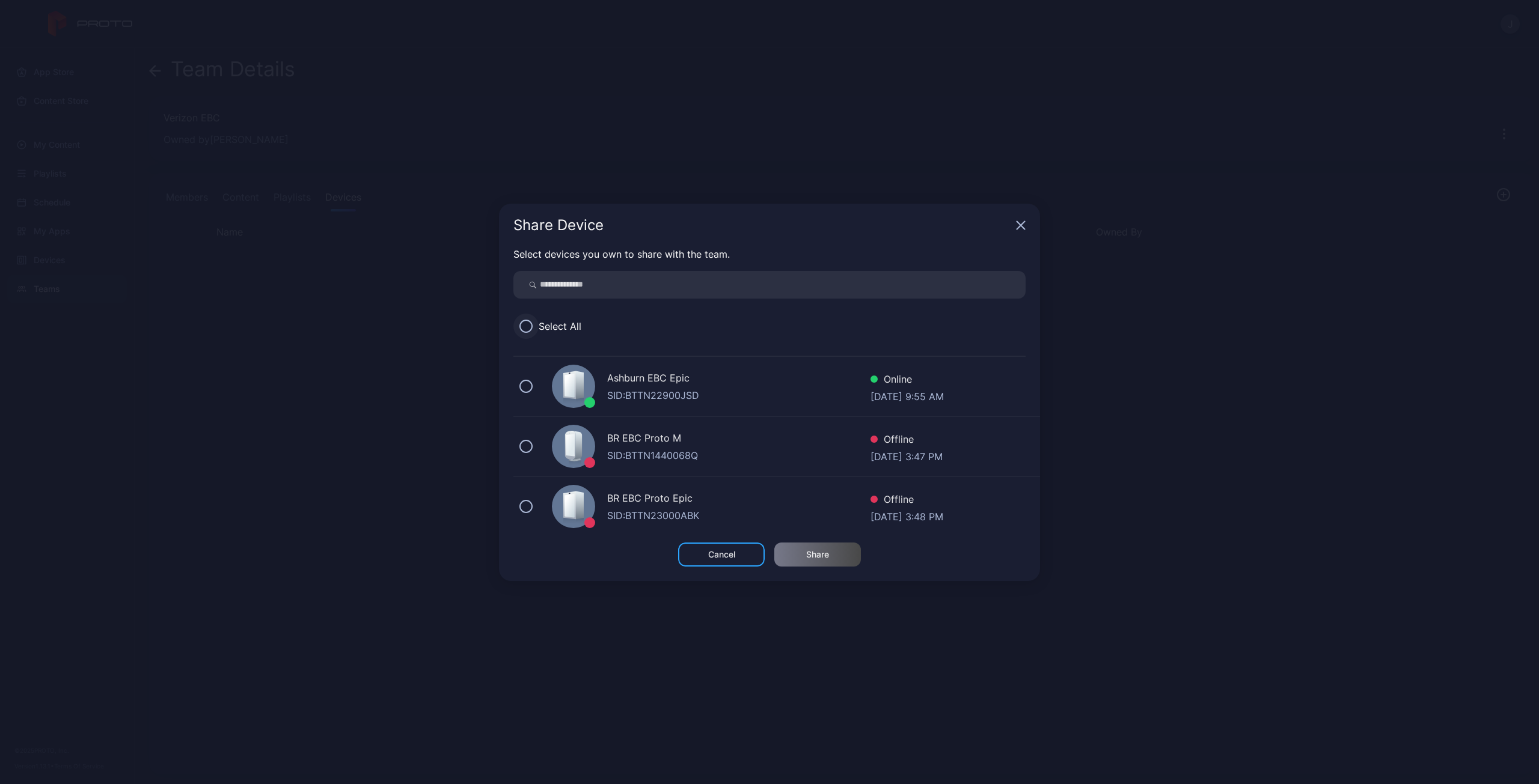
click at [526, 325] on button at bounding box center [526, 326] width 14 height 14
click at [825, 556] on div "Share" at bounding box center [817, 554] width 23 height 9
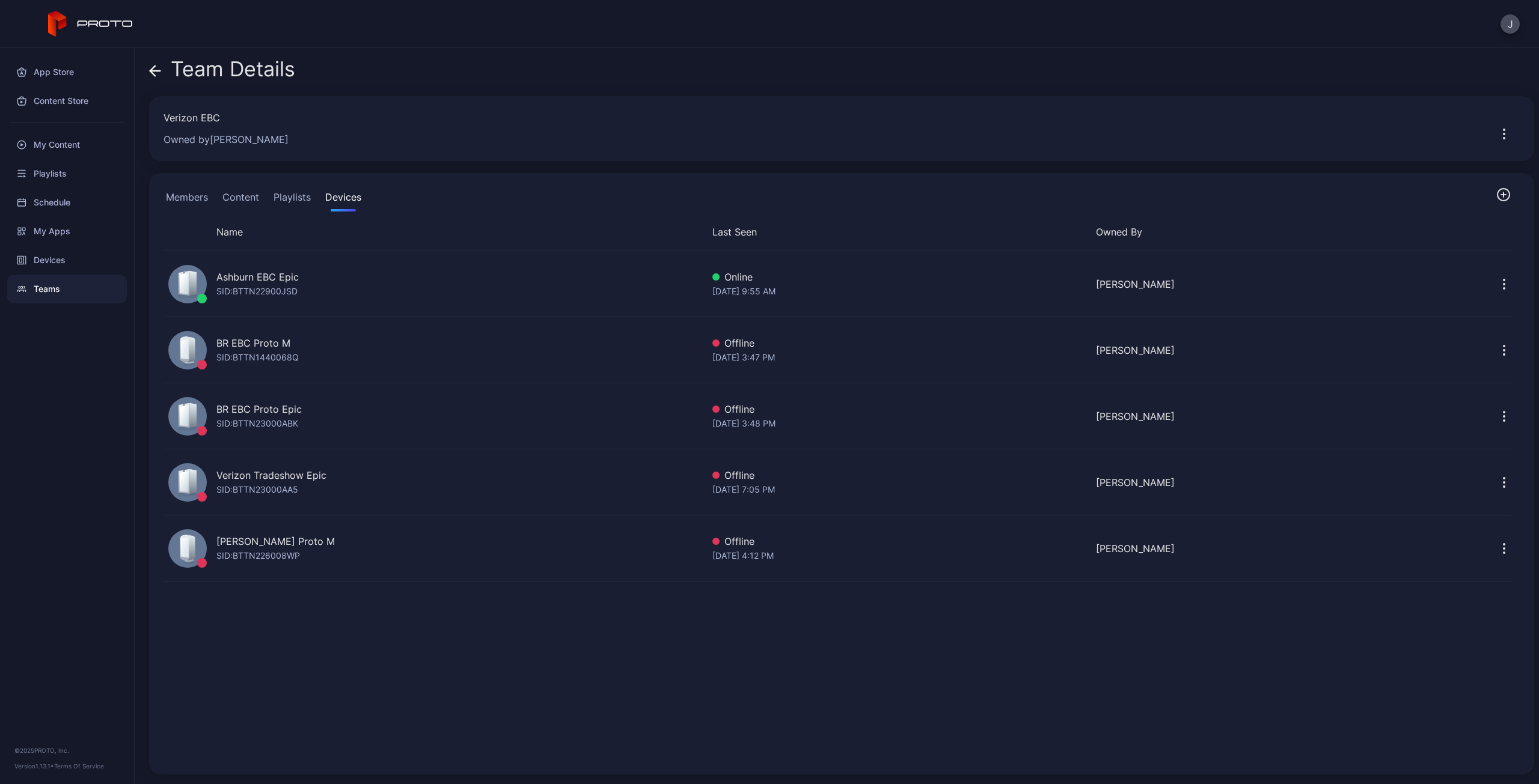
click at [301, 198] on button "Playlists" at bounding box center [292, 200] width 42 height 24
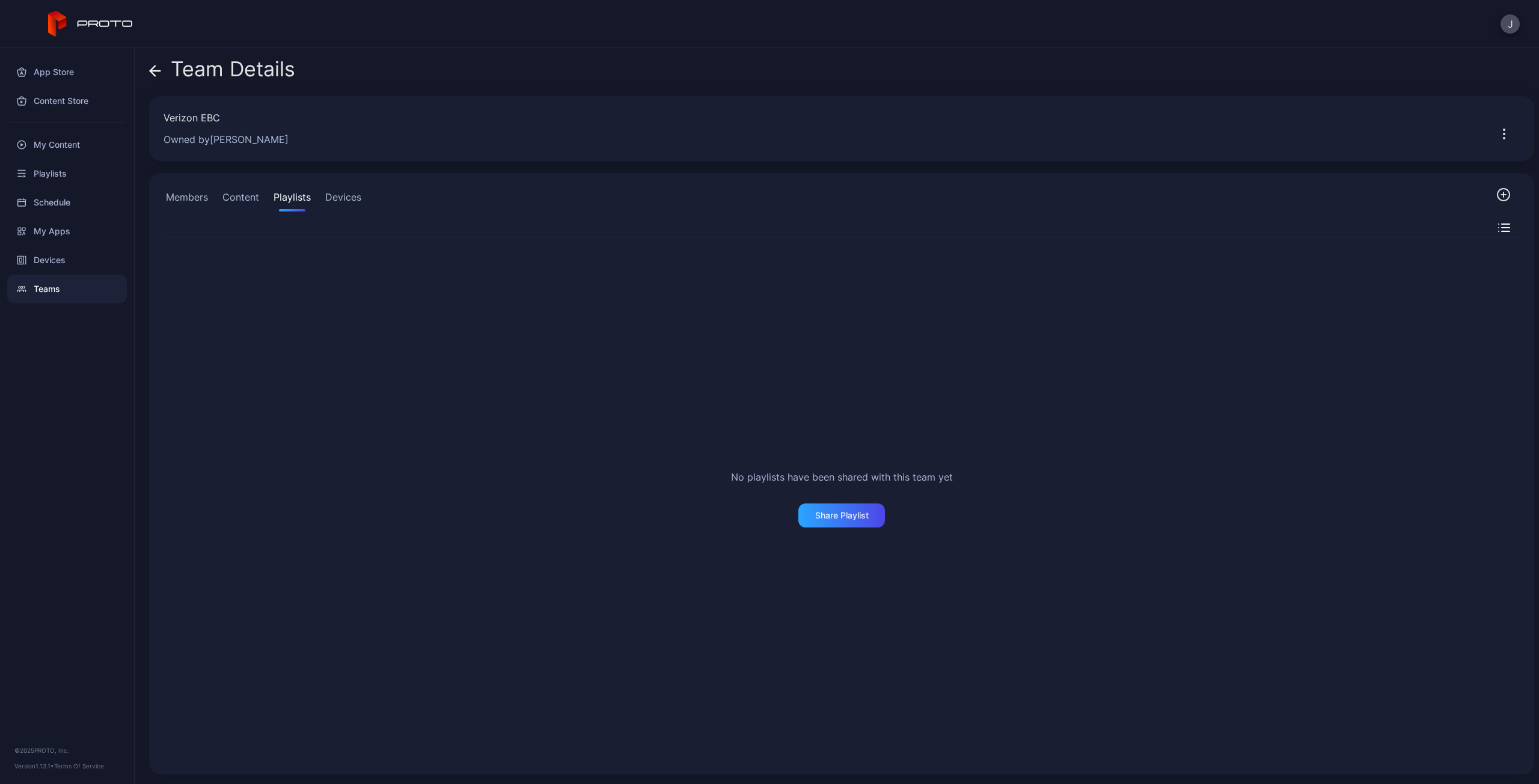
click at [249, 198] on button "Content" at bounding box center [240, 200] width 41 height 24
click at [1498, 189] on icon "button" at bounding box center [1503, 195] width 12 height 12
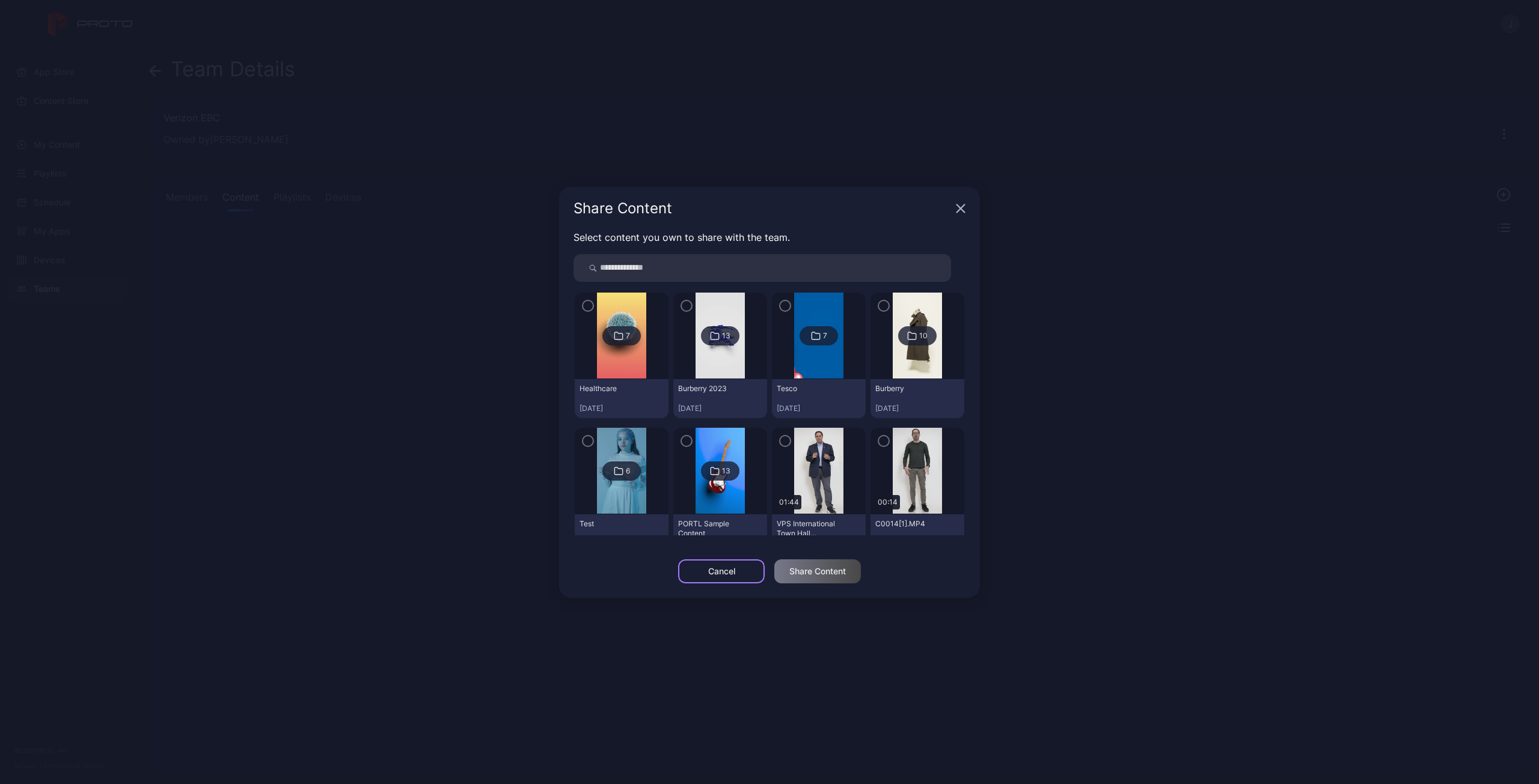
click at [708, 571] on div "Cancel" at bounding box center [722, 571] width 27 height 9
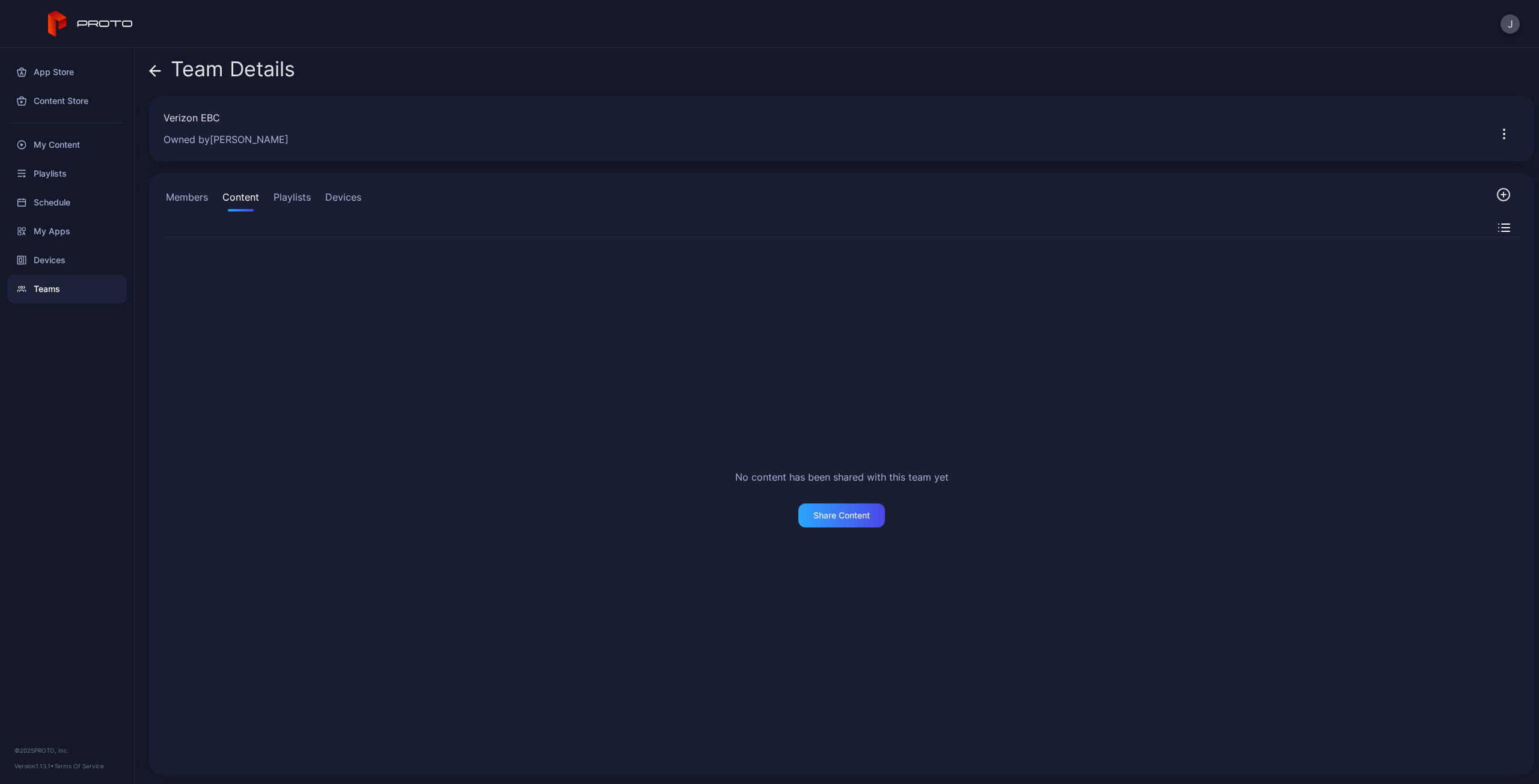
click at [289, 196] on button "Playlists" at bounding box center [292, 200] width 42 height 24
click at [1496, 192] on icon "button" at bounding box center [1503, 195] width 14 height 14
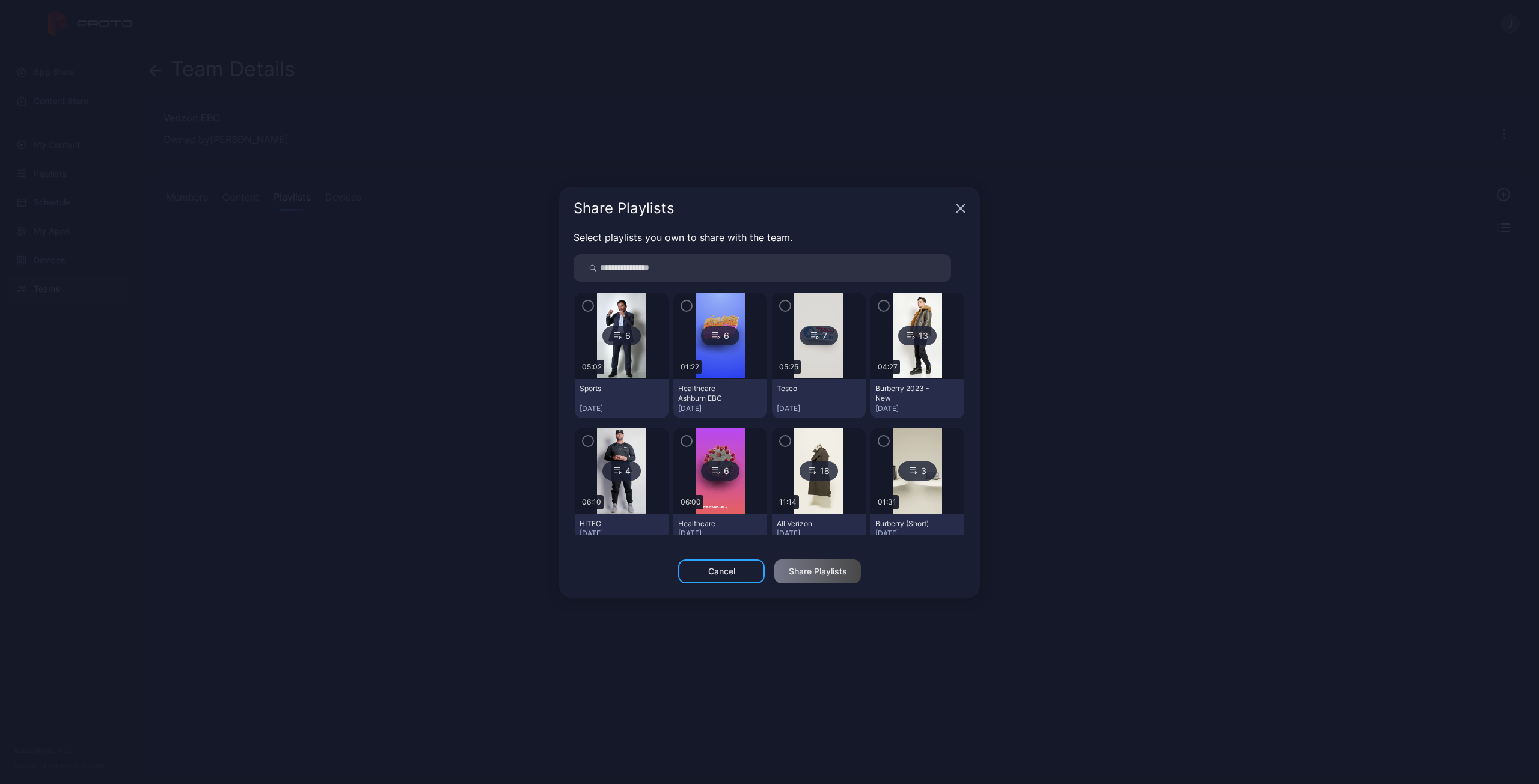
click at [588, 308] on icon "button" at bounding box center [587, 306] width 9 height 14
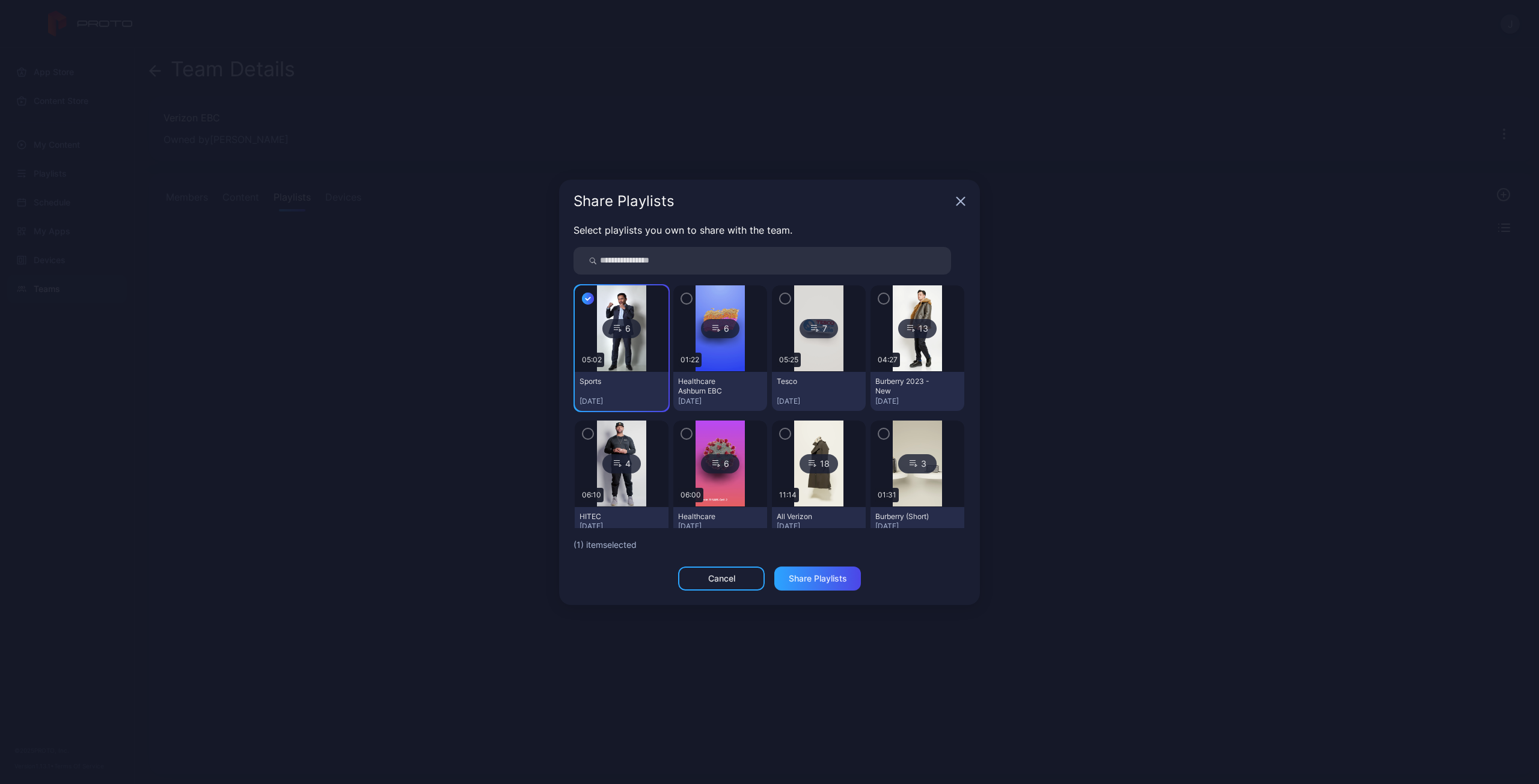
click at [682, 296] on icon "button" at bounding box center [686, 299] width 9 height 14
click at [783, 299] on icon "button" at bounding box center [785, 299] width 3 height 3
click at [879, 293] on icon "button" at bounding box center [883, 299] width 9 height 14
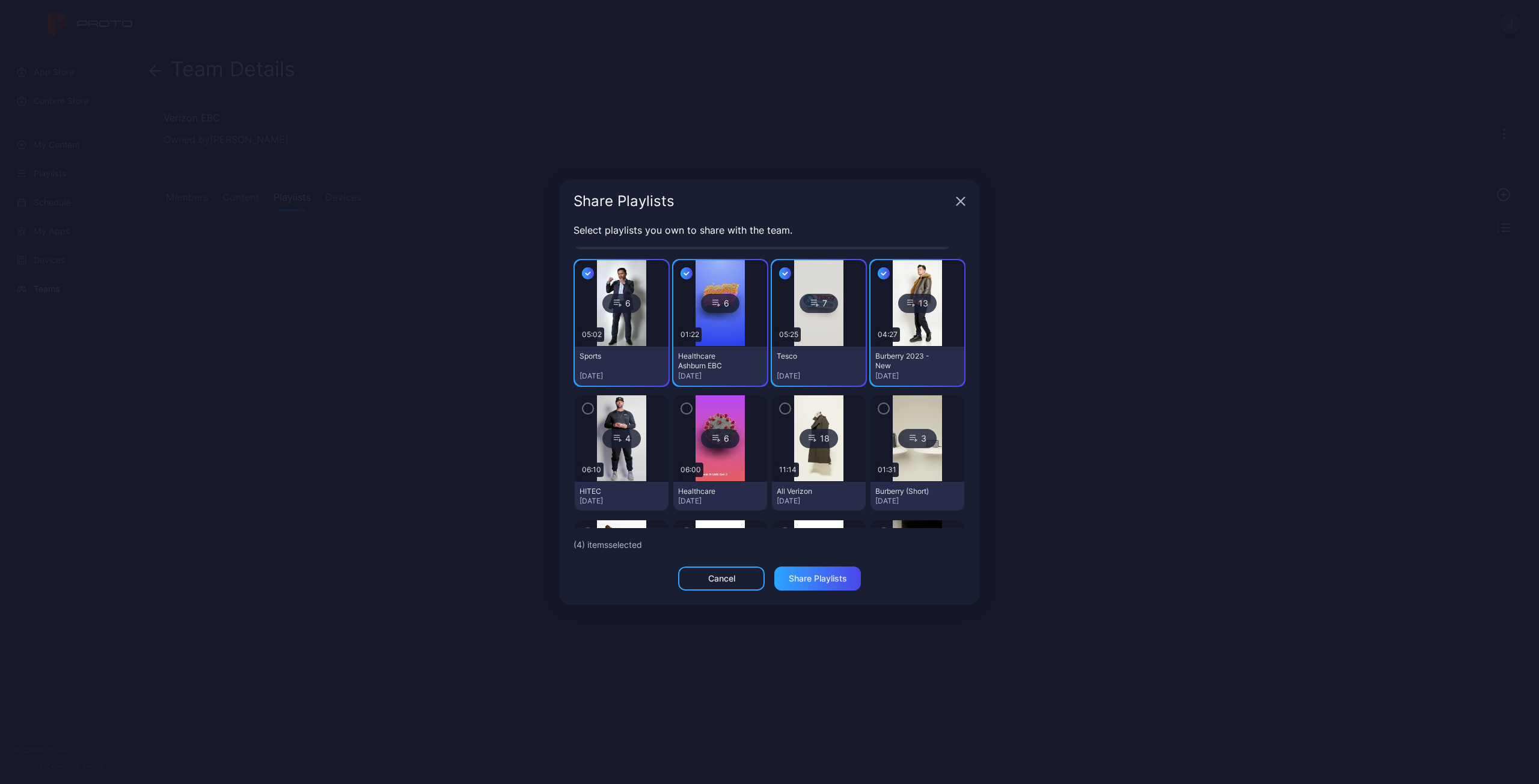
scroll to position [60, 0]
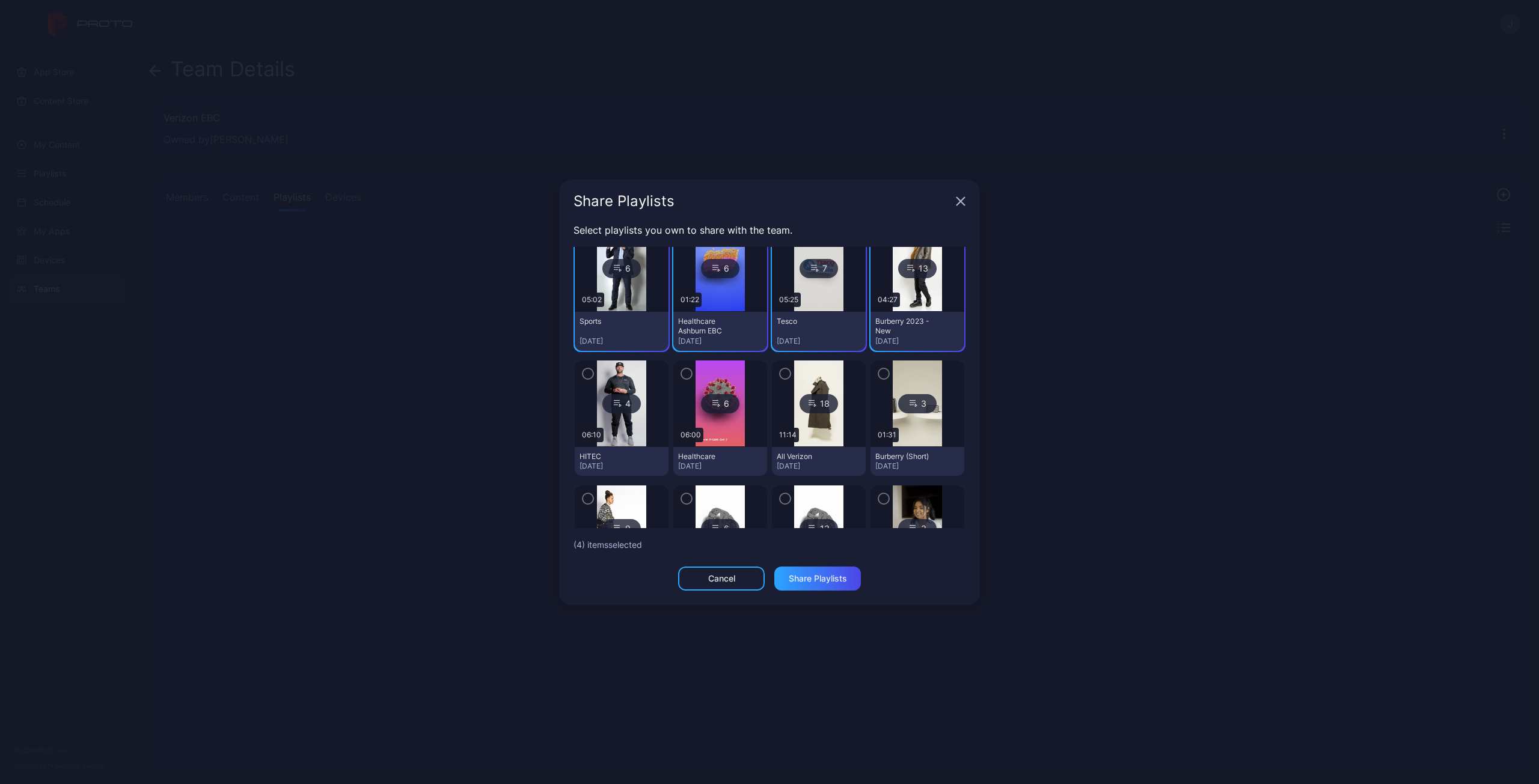
click at [879, 376] on icon "button" at bounding box center [883, 374] width 9 height 14
click at [780, 376] on icon "button" at bounding box center [784, 374] width 9 height 14
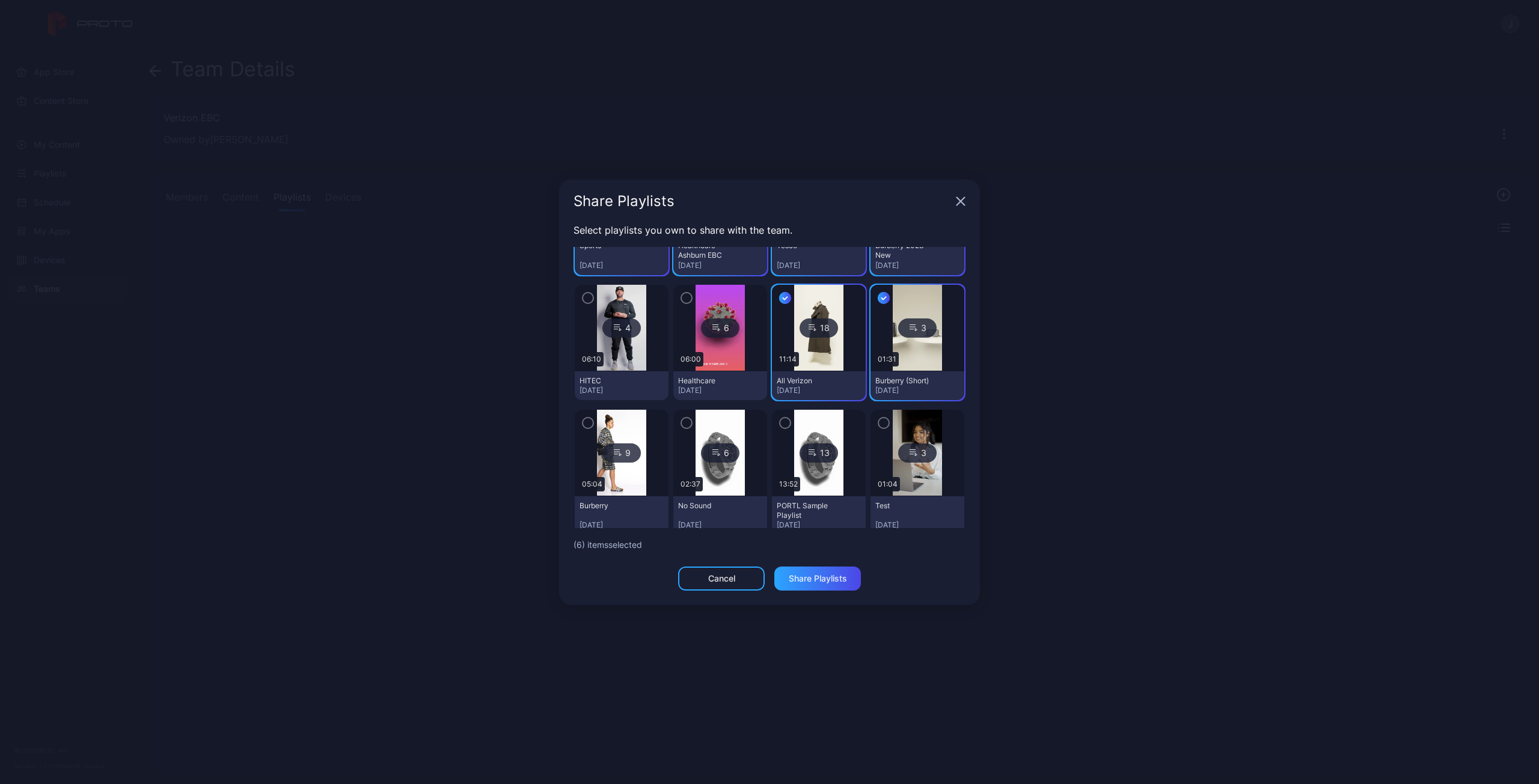
scroll to position [144, 0]
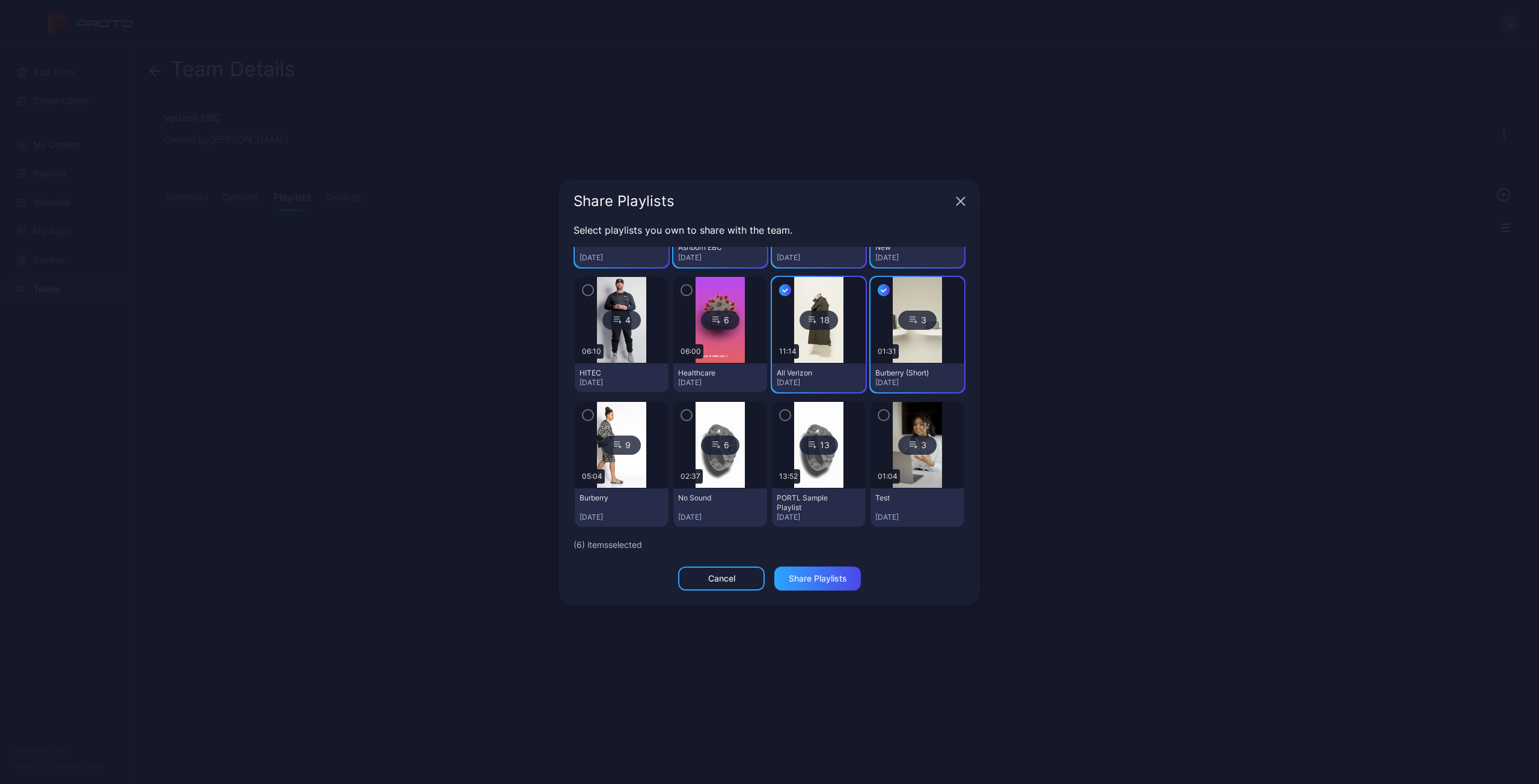
click at [780, 415] on icon "button" at bounding box center [784, 415] width 9 height 14
click at [683, 416] on icon "button" at bounding box center [686, 415] width 9 height 14
click at [591, 415] on icon "button" at bounding box center [587, 415] width 9 height 14
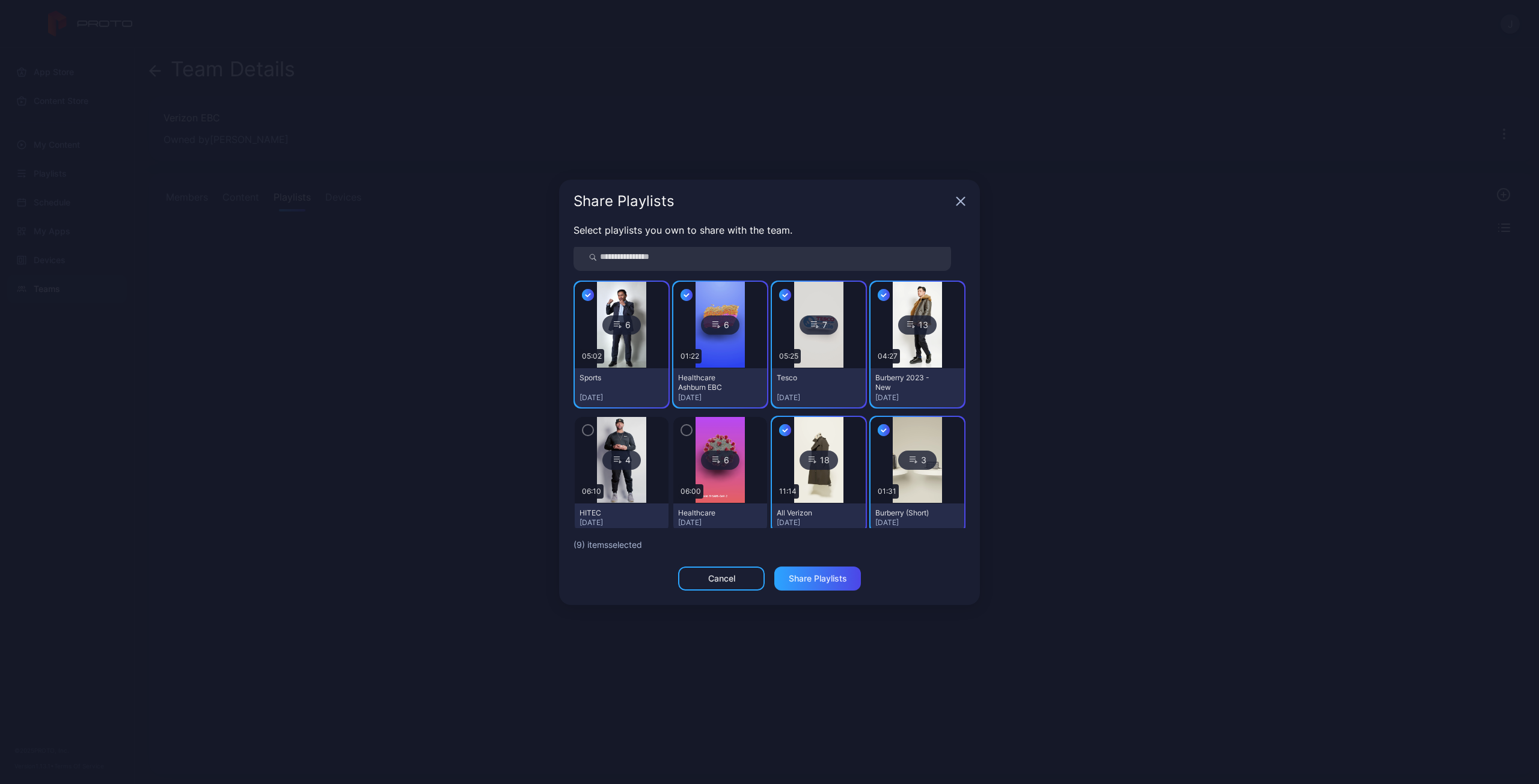
scroll to position [0, 0]
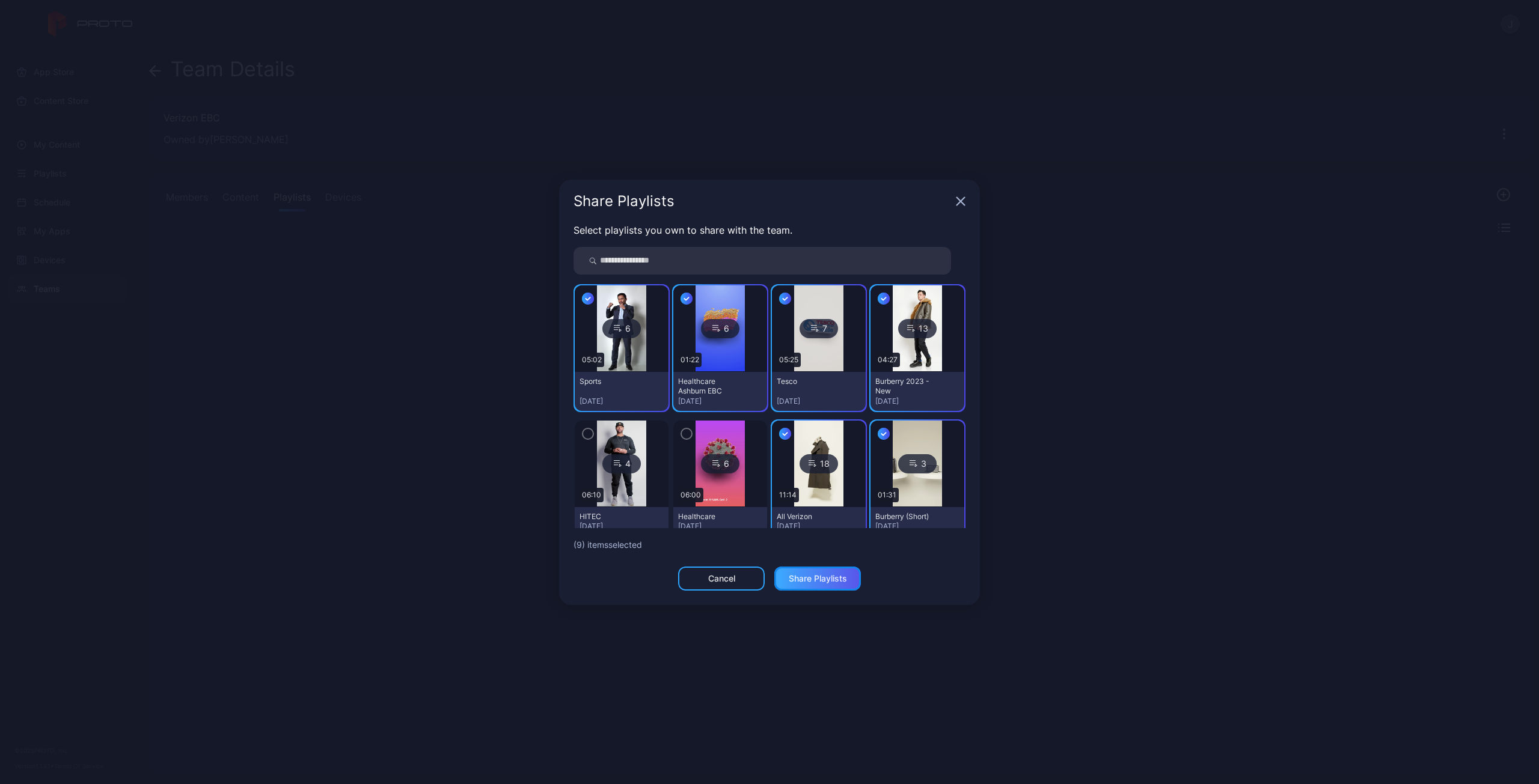
click at [808, 584] on div "Share Playlists" at bounding box center [817, 578] width 86 height 24
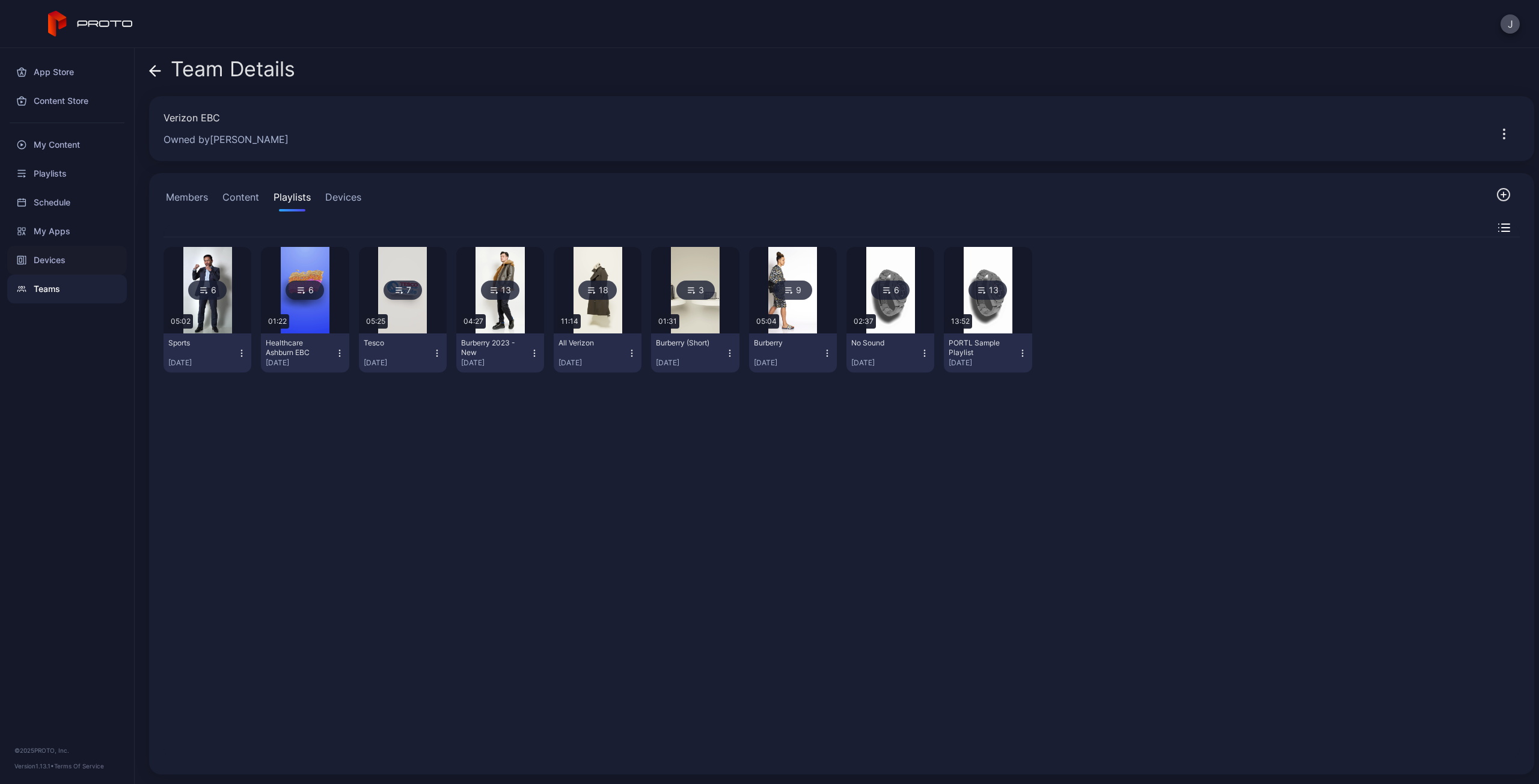
click at [43, 257] on div "Devices" at bounding box center [67, 260] width 119 height 29
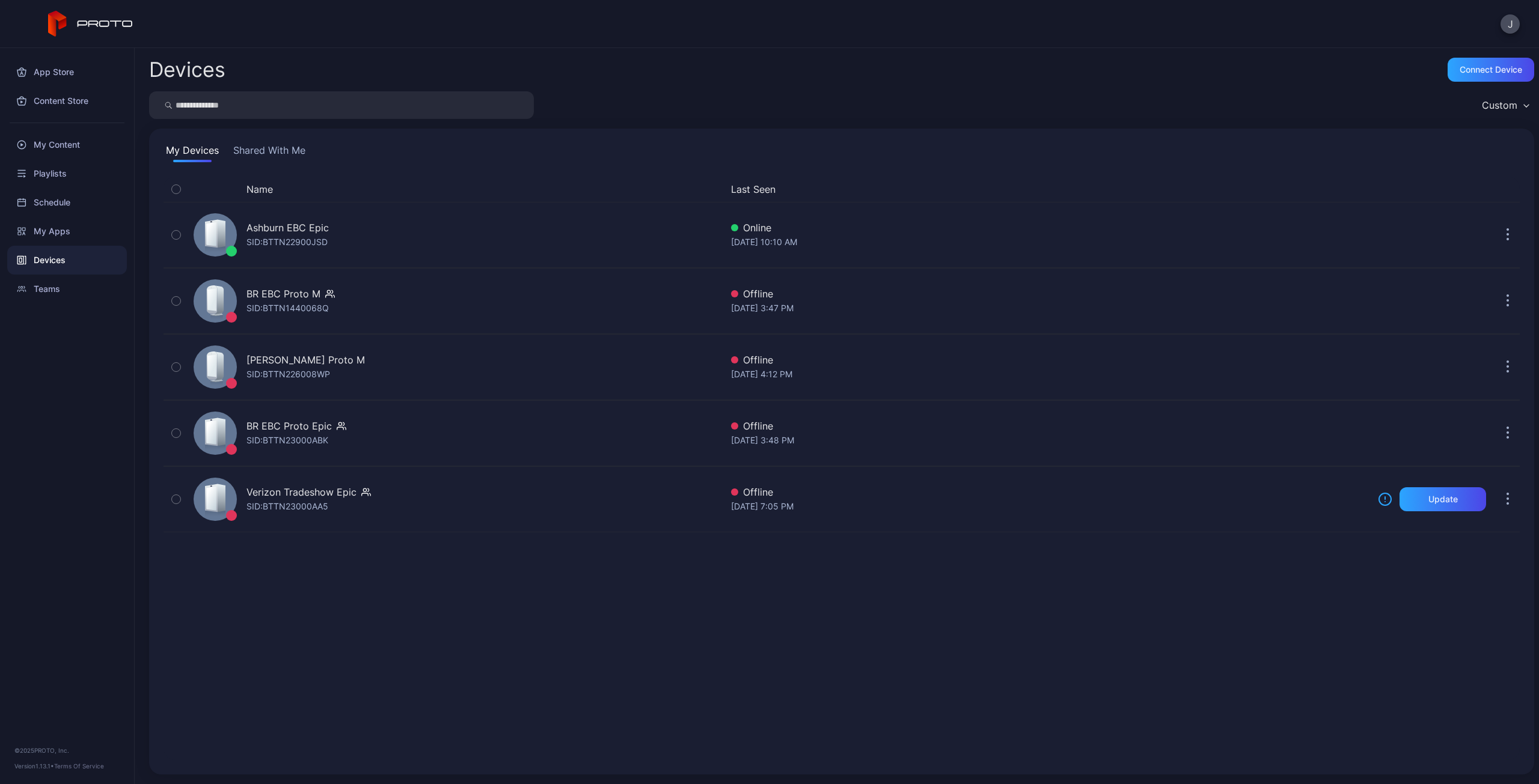
click at [280, 144] on button "Shared With Me" at bounding box center [269, 152] width 77 height 19
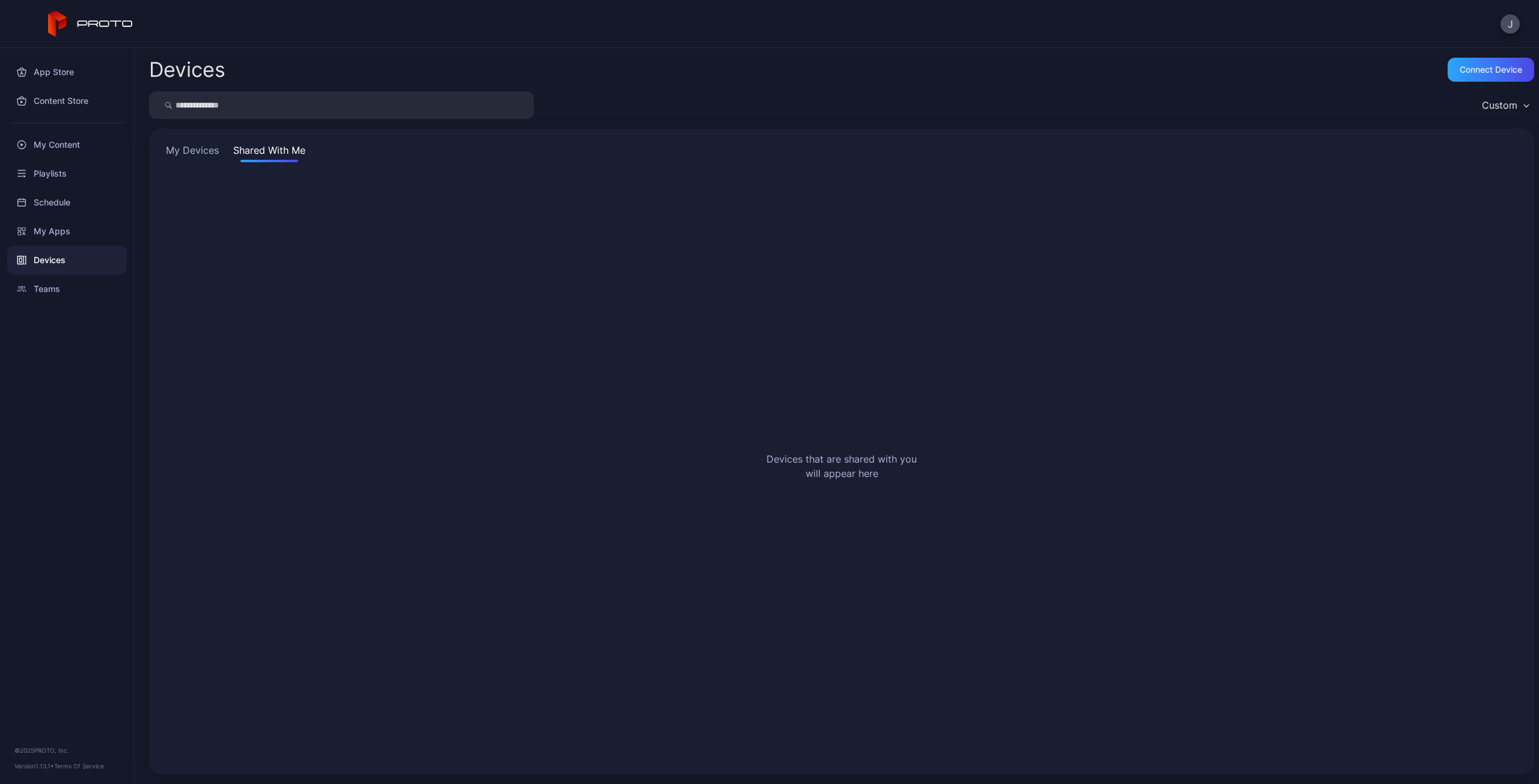
click at [197, 156] on button "My Devices" at bounding box center [192, 152] width 58 height 19
